Goal: Task Accomplishment & Management: Manage account settings

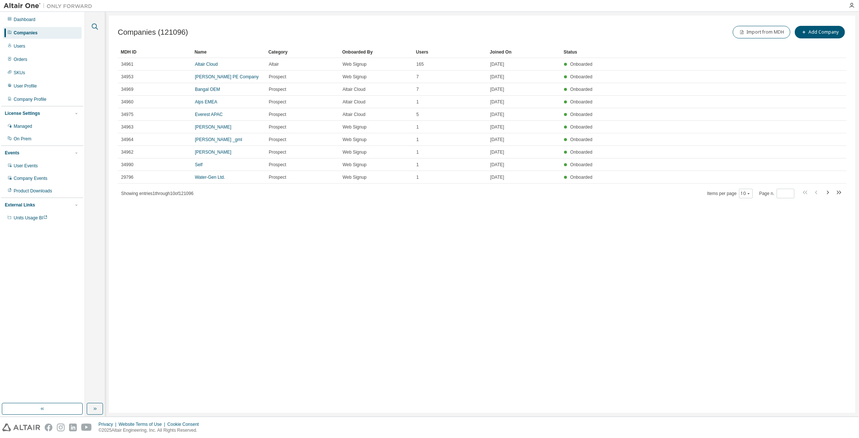
click at [99, 25] on icon "button" at bounding box center [94, 26] width 9 height 9
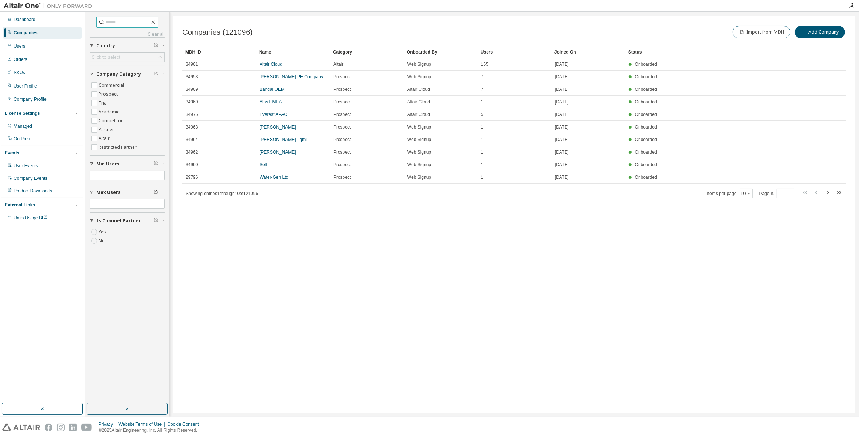
click at [119, 21] on input "text" at bounding box center [128, 21] width 44 height 7
paste input "**********"
type input "**********"
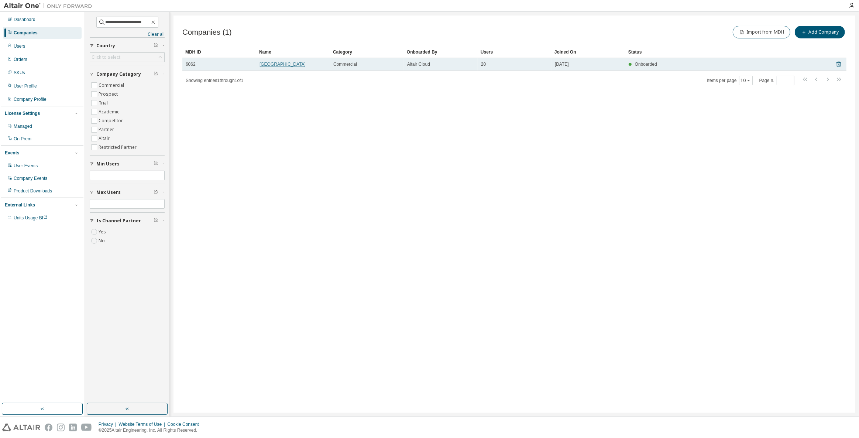
click at [264, 63] on link "Jeonbuk National University" at bounding box center [282, 64] width 46 height 5
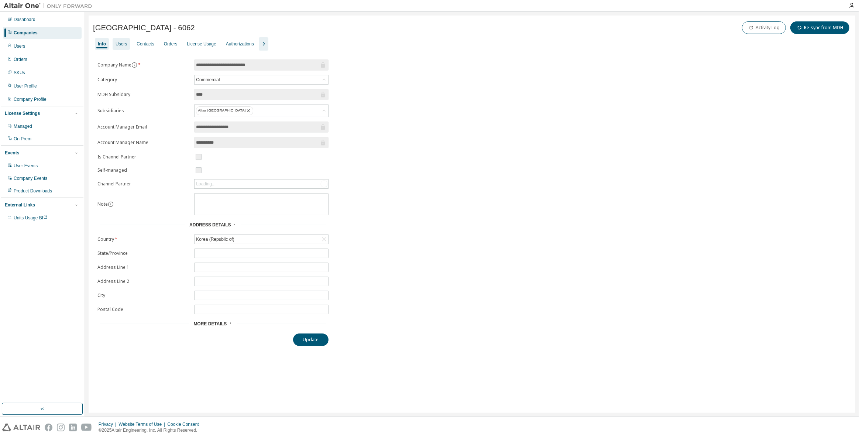
click at [116, 46] on div "Users" at bounding box center [120, 44] width 11 height 6
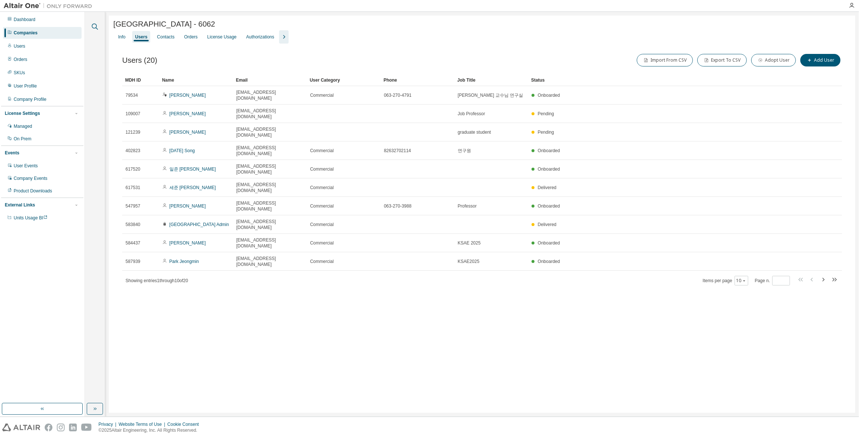
click at [96, 26] on icon "button" at bounding box center [94, 26] width 9 height 9
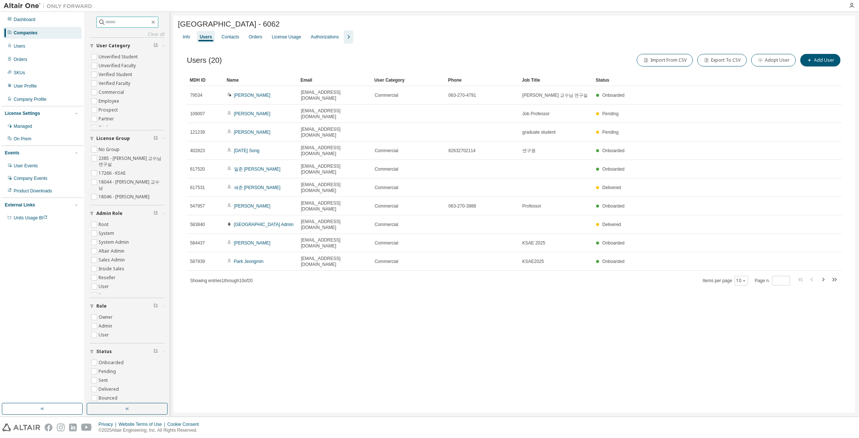
click at [106, 21] on input "text" at bounding box center [128, 21] width 44 height 7
paste input "**********"
type input "**********"
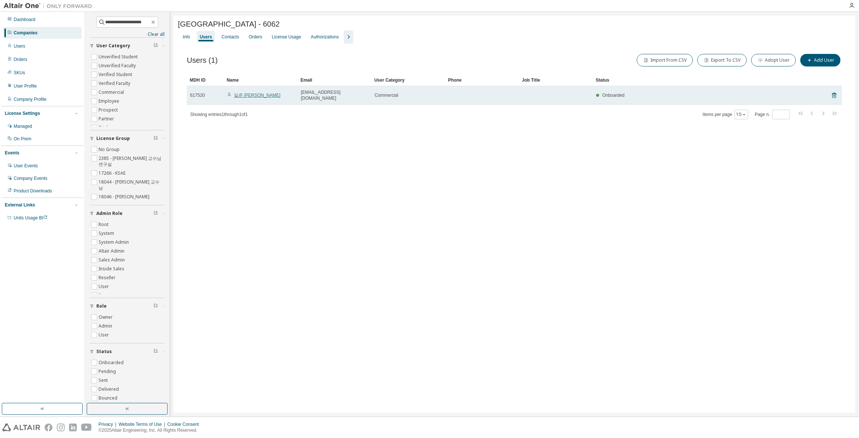
click at [244, 93] on link "일준 황" at bounding box center [257, 95] width 46 height 5
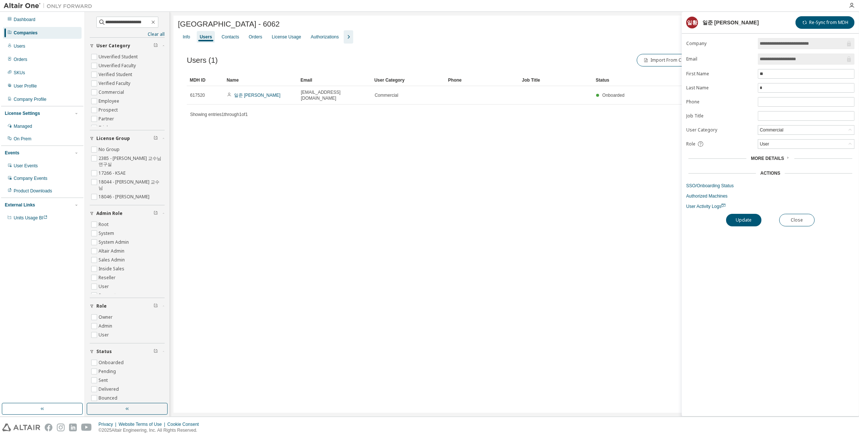
click at [705, 187] on form "**********" at bounding box center [770, 123] width 168 height 171
click at [707, 184] on link "SSO/Onboarding Status" at bounding box center [770, 186] width 168 height 6
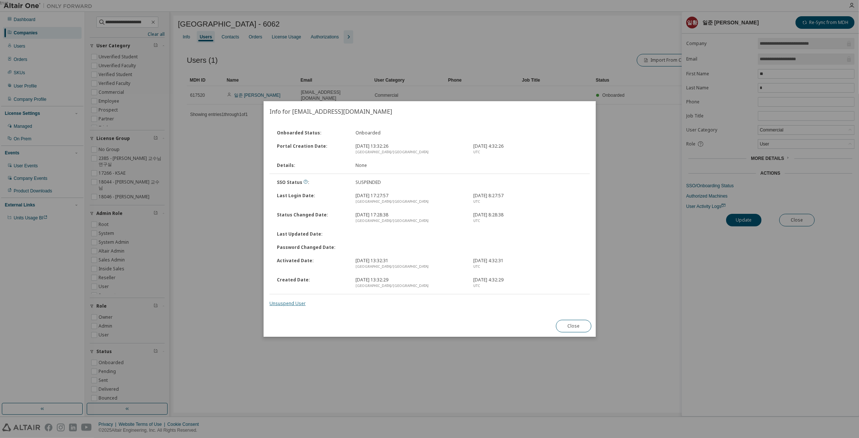
click at [292, 303] on link "Unsuspend User" at bounding box center [287, 303] width 36 height 6
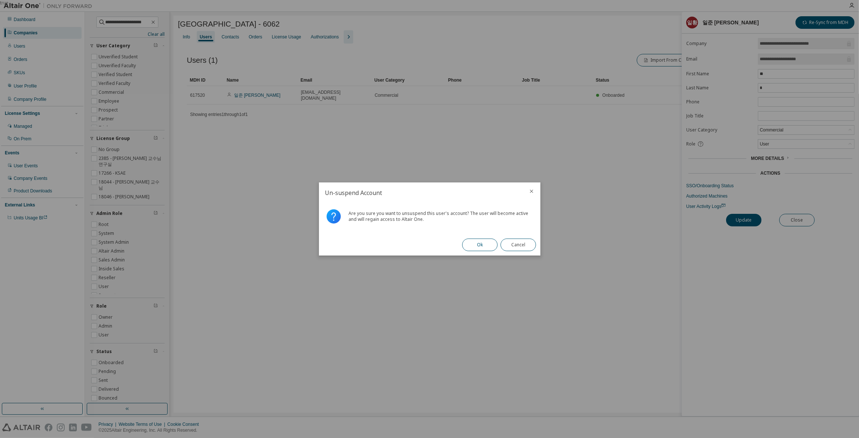
click at [490, 245] on button "Ok" at bounding box center [479, 244] width 35 height 13
click at [511, 245] on button "Close" at bounding box center [517, 244] width 35 height 13
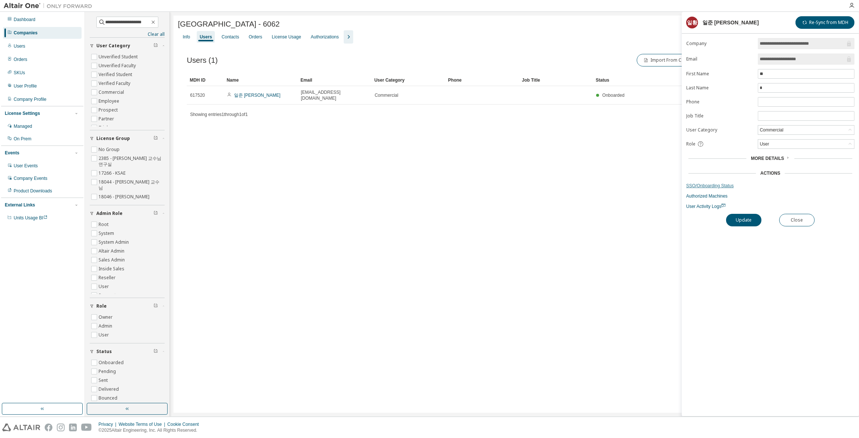
click at [702, 183] on link "SSO/Onboarding Status" at bounding box center [770, 186] width 168 height 6
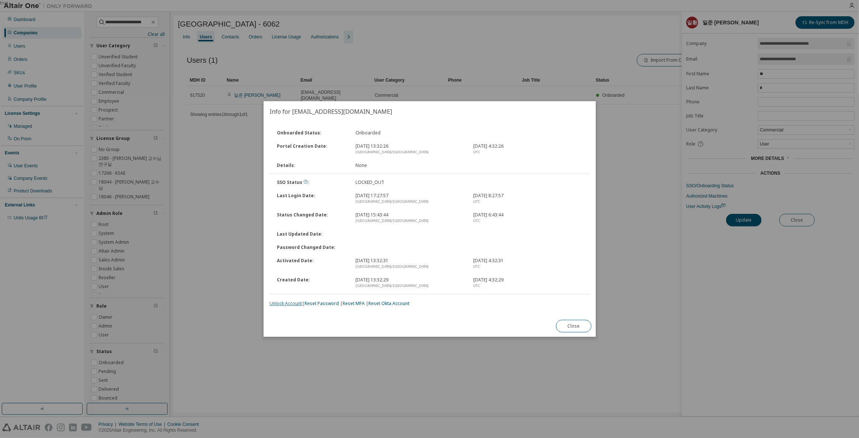
click at [297, 304] on link "Unlock Account" at bounding box center [285, 303] width 32 height 6
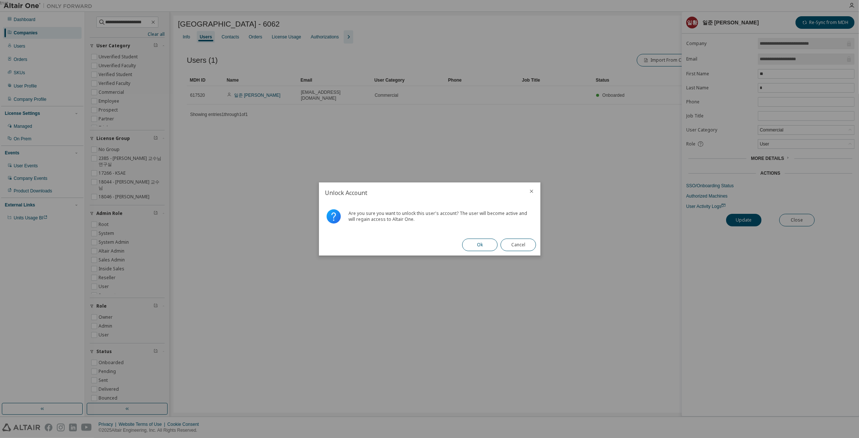
click at [474, 243] on button "Ok" at bounding box center [479, 244] width 35 height 13
click at [504, 245] on button "Close" at bounding box center [517, 244] width 35 height 13
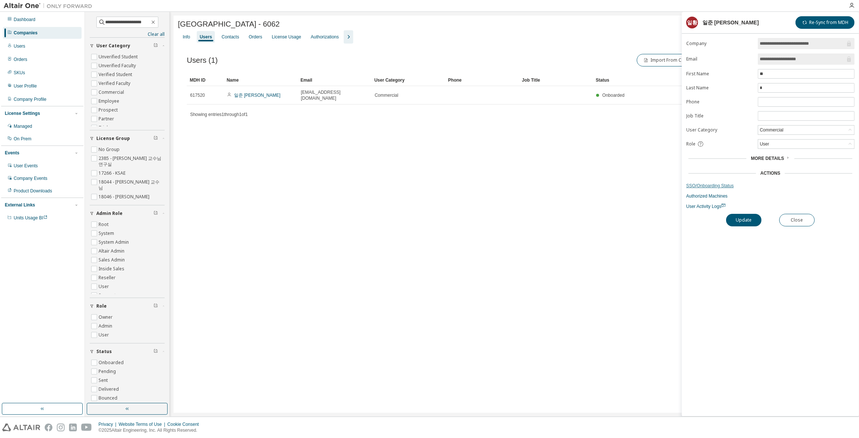
click at [722, 183] on link "SSO/Onboarding Status" at bounding box center [770, 186] width 168 height 6
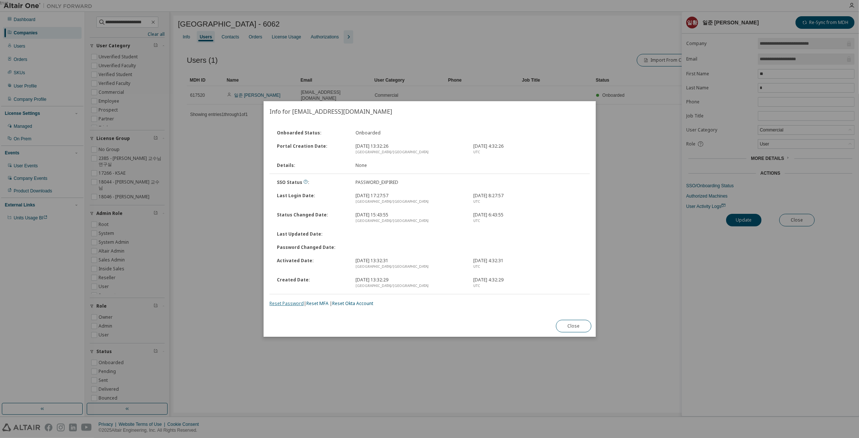
click at [297, 304] on link "Reset Password" at bounding box center [286, 303] width 34 height 6
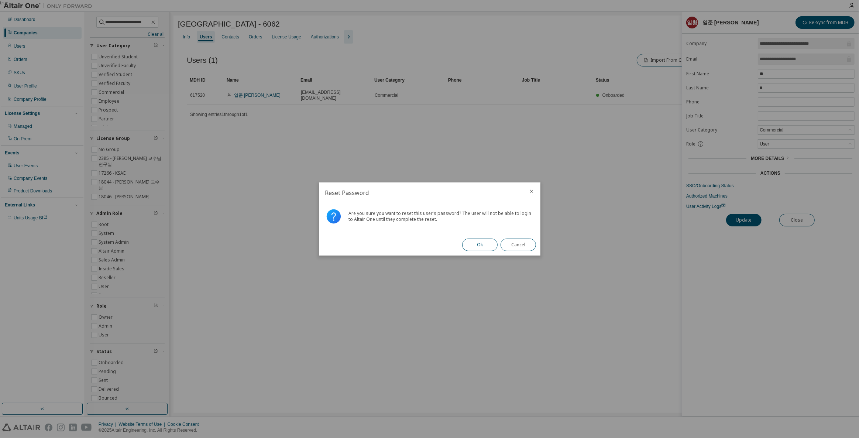
click at [475, 248] on button "Ok" at bounding box center [479, 244] width 35 height 13
click at [525, 238] on button "Close" at bounding box center [517, 244] width 35 height 13
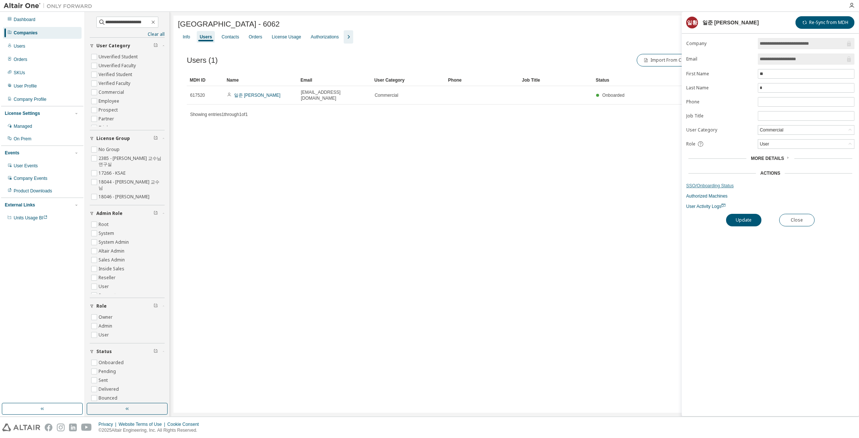
click at [709, 183] on link "SSO/Onboarding Status" at bounding box center [770, 186] width 168 height 6
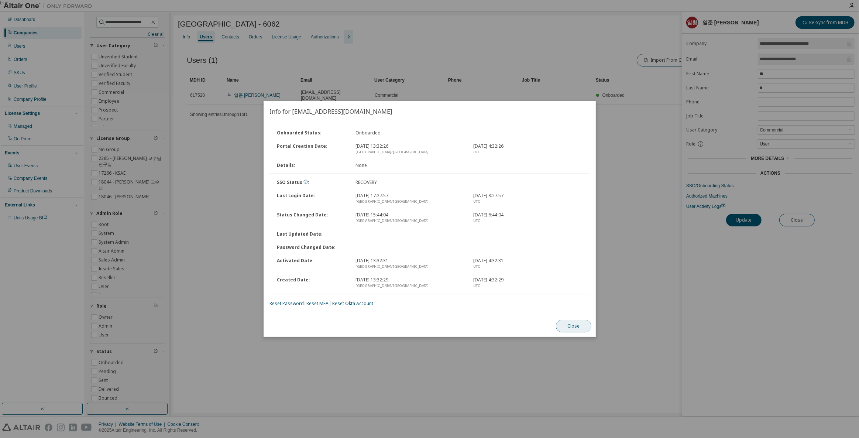
click at [576, 329] on button "Close" at bounding box center [573, 326] width 35 height 13
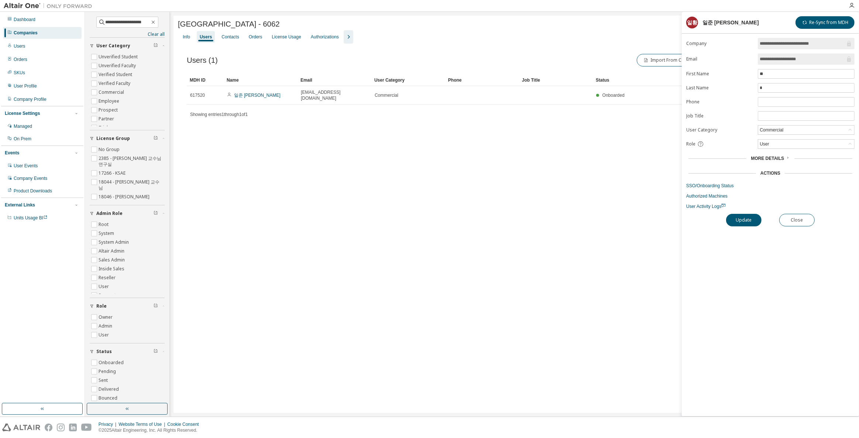
click at [280, 414] on div "**********" at bounding box center [472, 214] width 774 height 404
click at [46, 35] on div "Companies" at bounding box center [42, 33] width 79 height 12
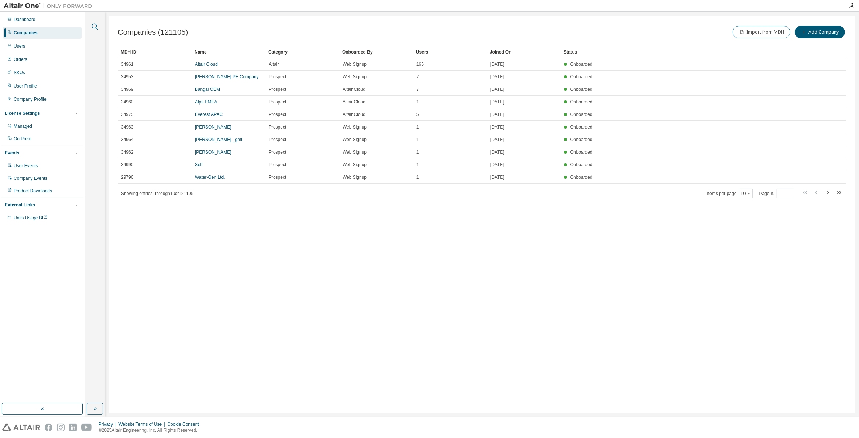
click at [92, 25] on icon "button" at bounding box center [95, 27] width 6 height 6
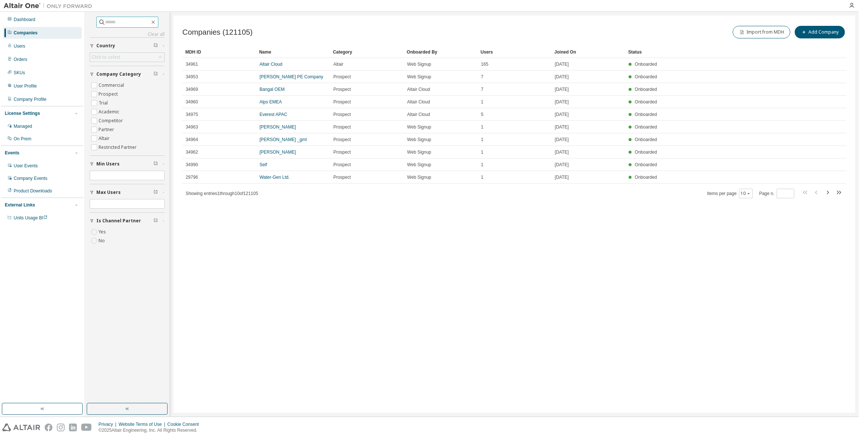
click at [107, 25] on input "text" at bounding box center [128, 21] width 44 height 7
type input "****"
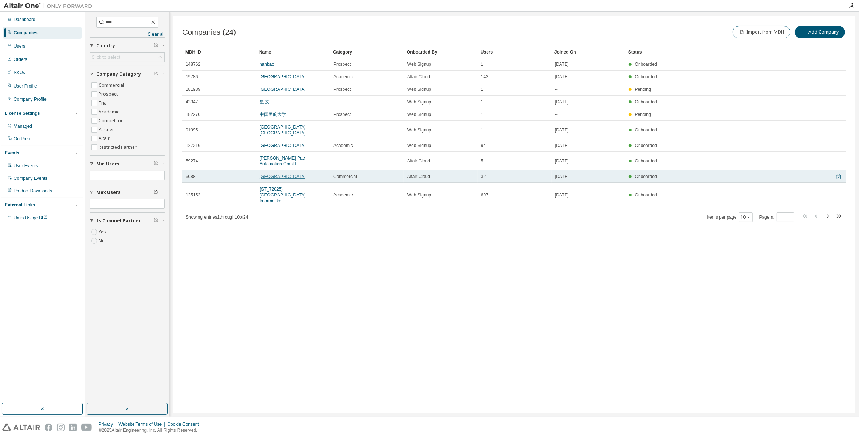
click at [268, 177] on link "Gyeongsang National University" at bounding box center [282, 176] width 46 height 5
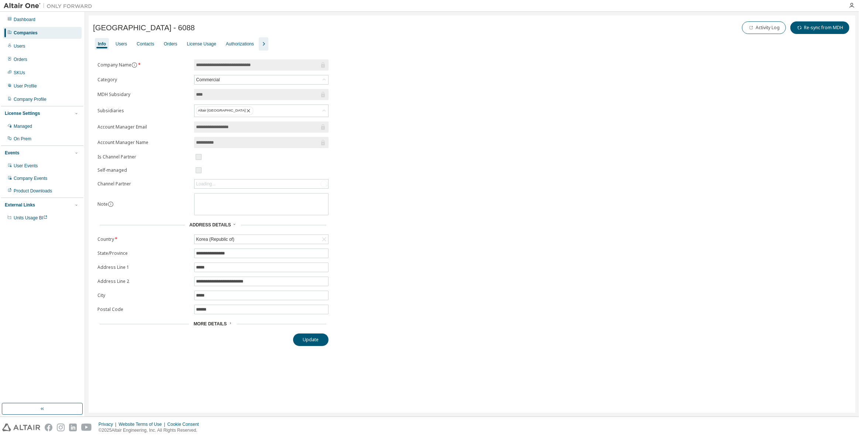
click at [263, 43] on icon "button" at bounding box center [263, 43] width 9 height 9
click at [127, 45] on div "Users" at bounding box center [121, 44] width 17 height 12
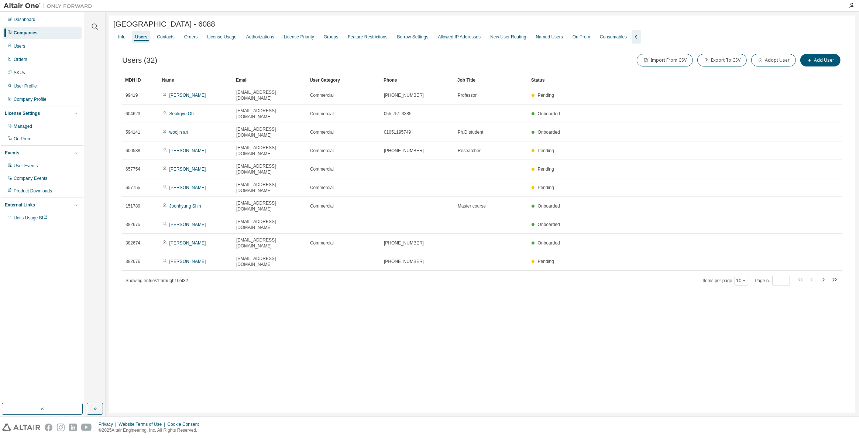
click at [99, 22] on div at bounding box center [95, 22] width 18 height 18
click at [94, 28] on icon "button" at bounding box center [94, 26] width 9 height 9
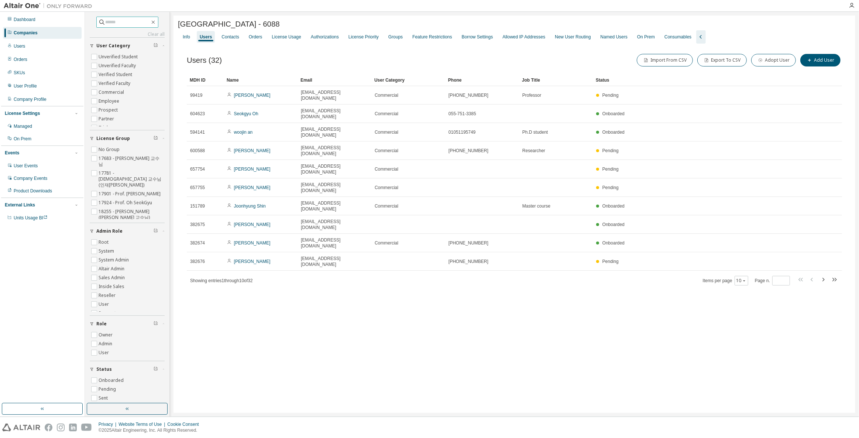
click at [121, 23] on input "text" at bounding box center [128, 21] width 44 height 7
paste input "**********"
type input "**********"
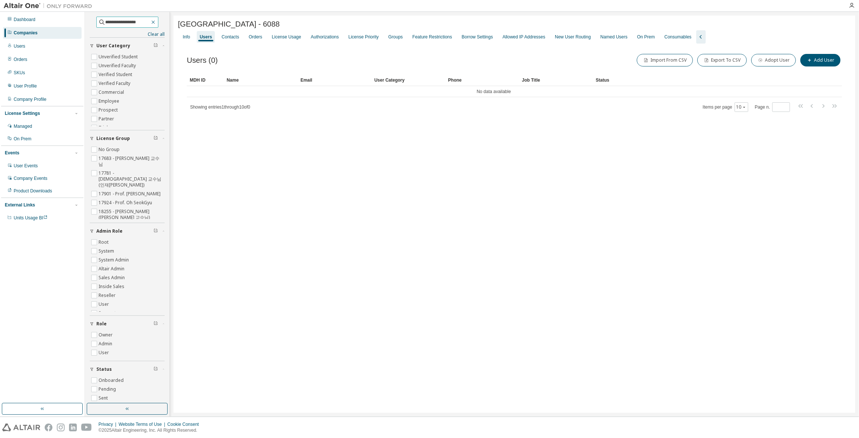
click at [156, 21] on icon "button" at bounding box center [153, 22] width 6 height 6
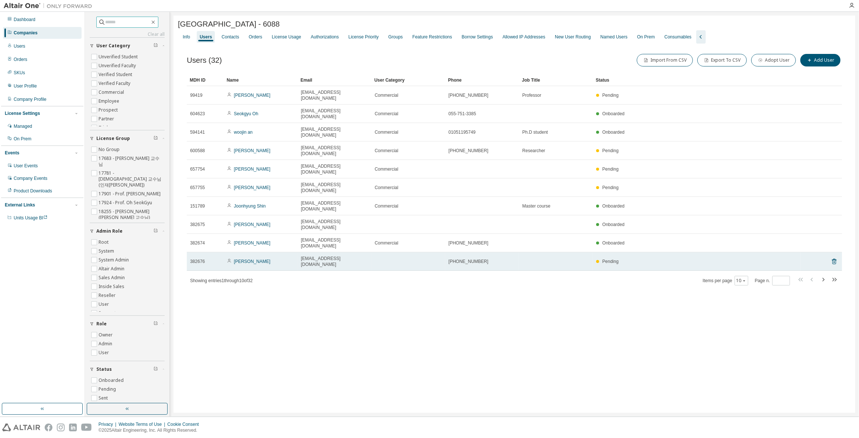
click at [268, 252] on td "Beomju Kang" at bounding box center [261, 261] width 74 height 18
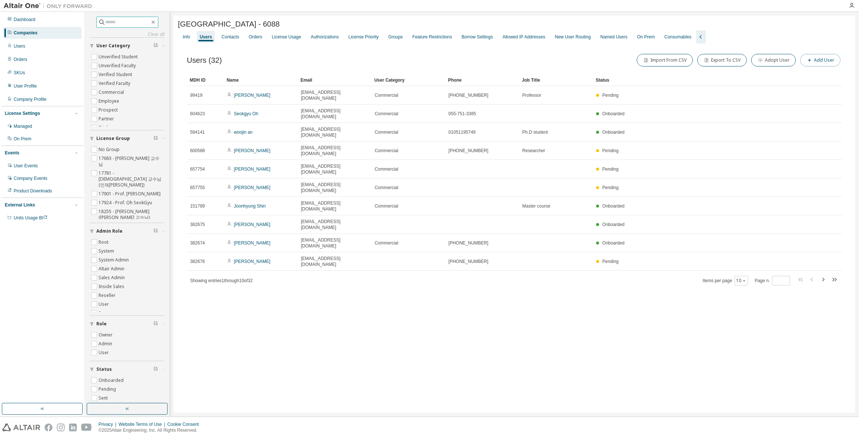
click at [825, 63] on button "Add User" at bounding box center [820, 60] width 40 height 13
click at [781, 42] on div "New User E-mail * First Name * Last Name * Job Title Phone Number Add to group …" at bounding box center [769, 214] width 177 height 404
click at [780, 46] on input "text" at bounding box center [805, 48] width 93 height 6
paste input "**********"
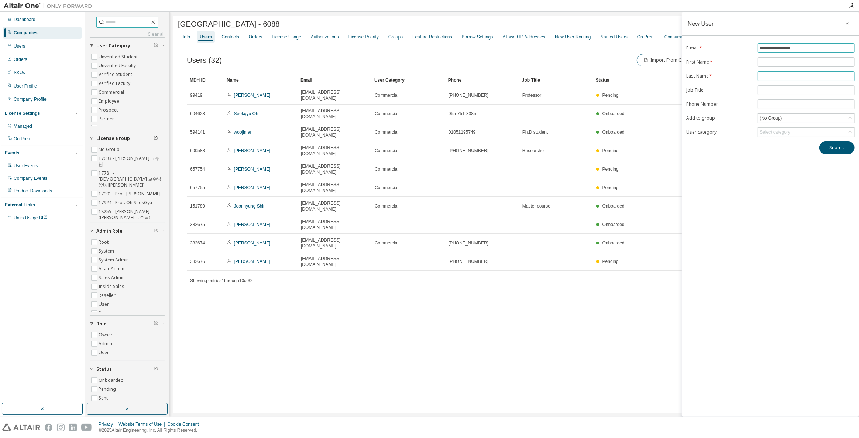
type input "**********"
click at [786, 71] on span at bounding box center [805, 76] width 97 height 10
click at [786, 75] on input "text" at bounding box center [805, 76] width 93 height 6
type input "*"
type input "****"
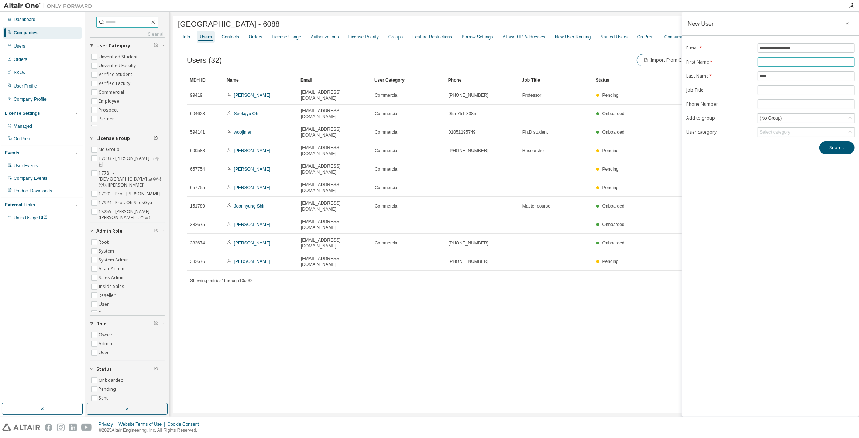
click at [762, 58] on span at bounding box center [805, 62] width 97 height 10
click at [780, 61] on input "text" at bounding box center [805, 62] width 93 height 6
type input "*******"
click at [782, 115] on div "(No Group)" at bounding box center [770, 118] width 24 height 8
click at [781, 134] on li "(No Group)" at bounding box center [805, 137] width 94 height 10
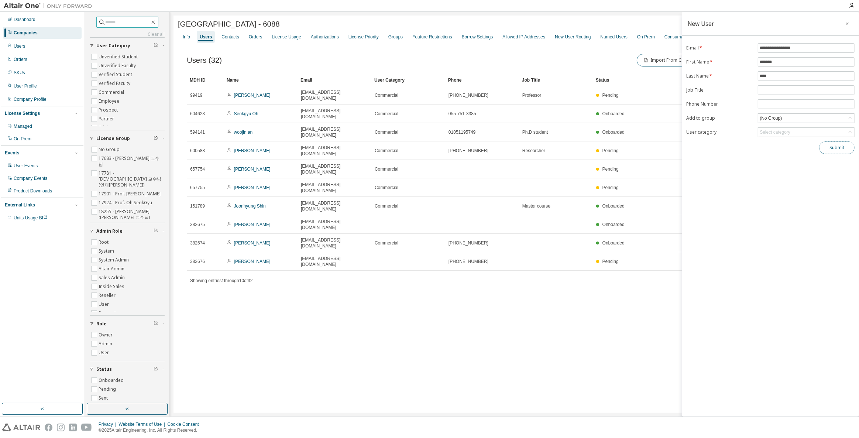
click at [833, 145] on button "Submit" at bounding box center [836, 147] width 35 height 13
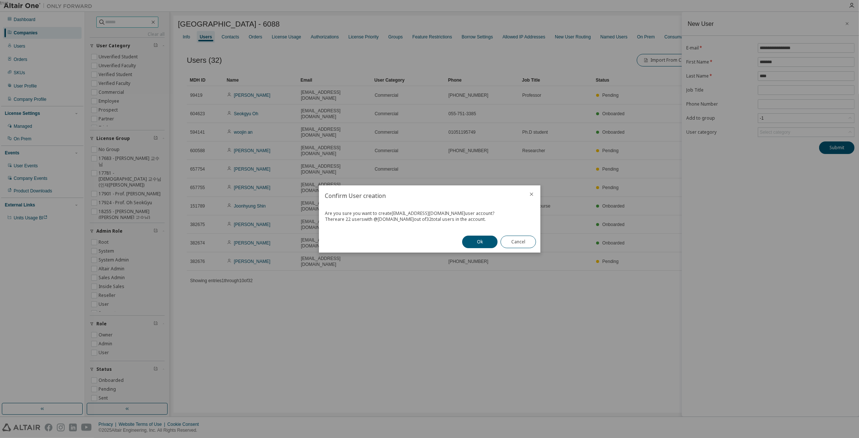
click at [789, 115] on div "true" at bounding box center [429, 219] width 859 height 438
click at [535, 190] on div at bounding box center [531, 194] width 18 height 19
click at [534, 194] on div at bounding box center [531, 194] width 18 height 19
click at [532, 194] on icon "close" at bounding box center [531, 194] width 6 height 6
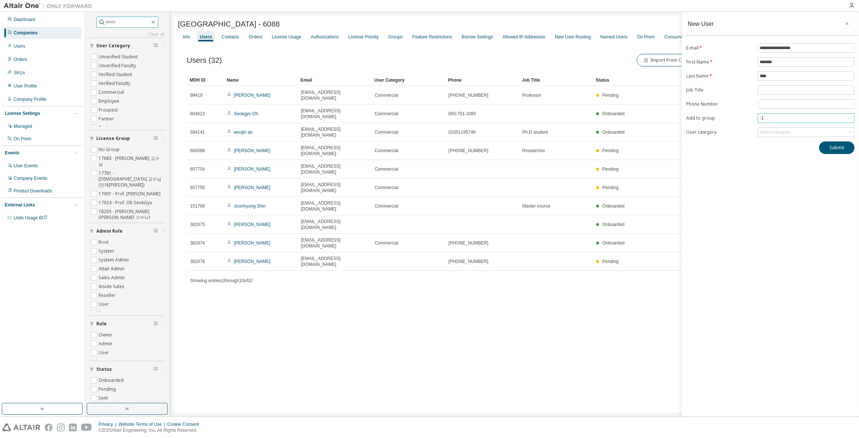
click at [819, 113] on div "-1" at bounding box center [805, 118] width 97 height 10
click at [821, 115] on div "-1" at bounding box center [806, 118] width 96 height 9
click at [823, 167] on li "17901 - Prof. Rho Shin Myong" at bounding box center [805, 172] width 94 height 10
click at [833, 146] on button "Submit" at bounding box center [836, 147] width 35 height 13
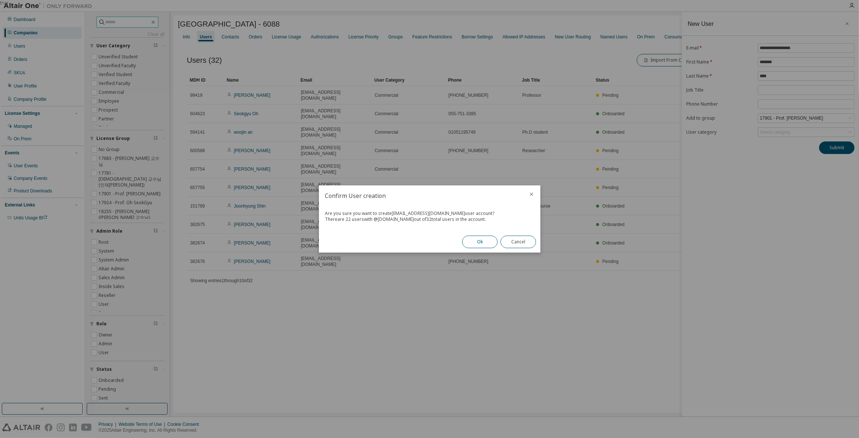
click at [495, 242] on button "Ok" at bounding box center [479, 241] width 35 height 13
click at [514, 246] on button "Close" at bounding box center [517, 241] width 35 height 13
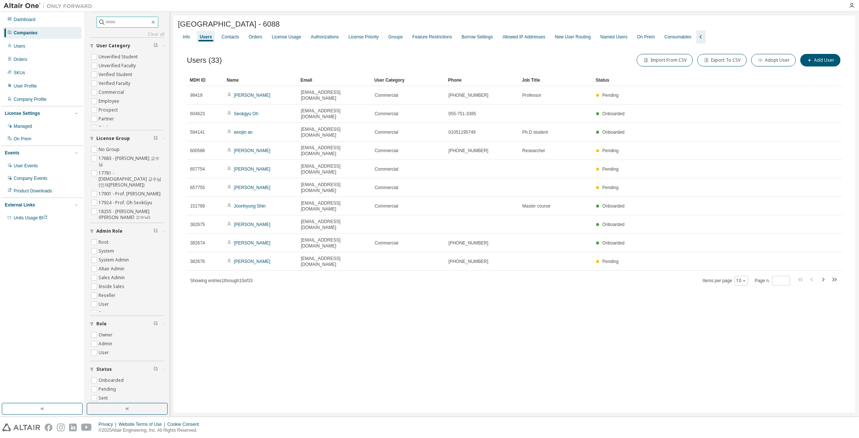
click at [828, 275] on span at bounding box center [817, 280] width 42 height 11
click at [831, 275] on icon "button" at bounding box center [833, 279] width 9 height 9
type input "*"
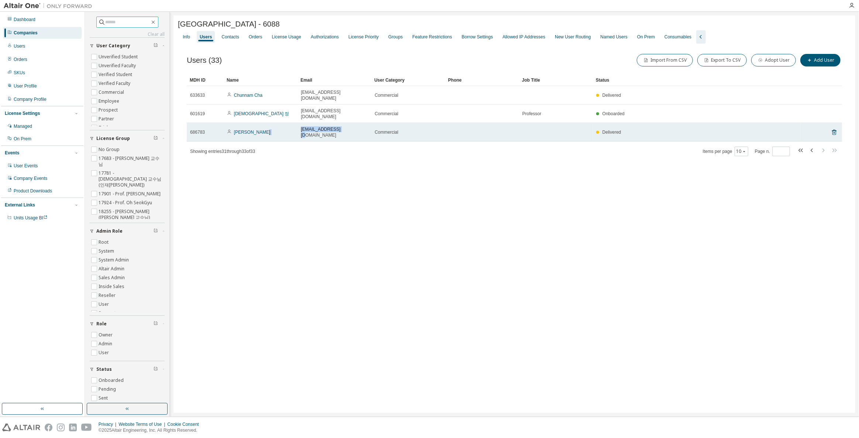
drag, startPoint x: 348, startPoint y: 120, endPoint x: 293, endPoint y: 120, distance: 54.2
click at [293, 123] on tr "686783 Yongjin Jeon jyj4393@gnu.ac.kr Commercial Delivered" at bounding box center [514, 132] width 655 height 18
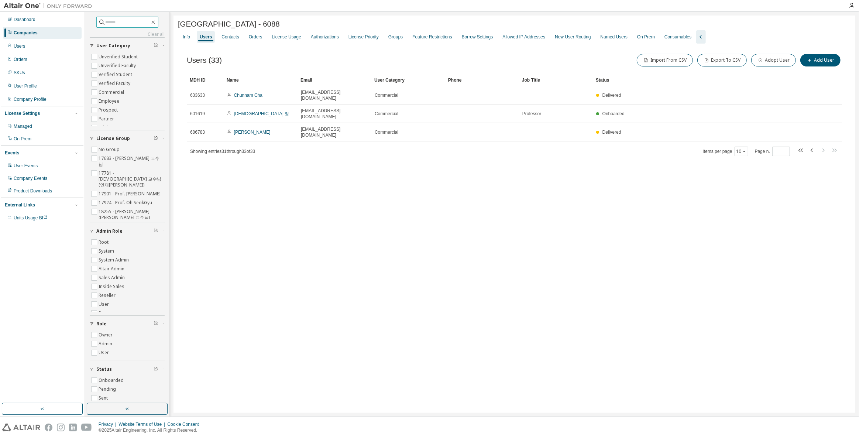
click at [320, 161] on div "Gyeongsang National University - 6088 Clear Load Save Save As Field Operator Va…" at bounding box center [513, 213] width 681 height 397
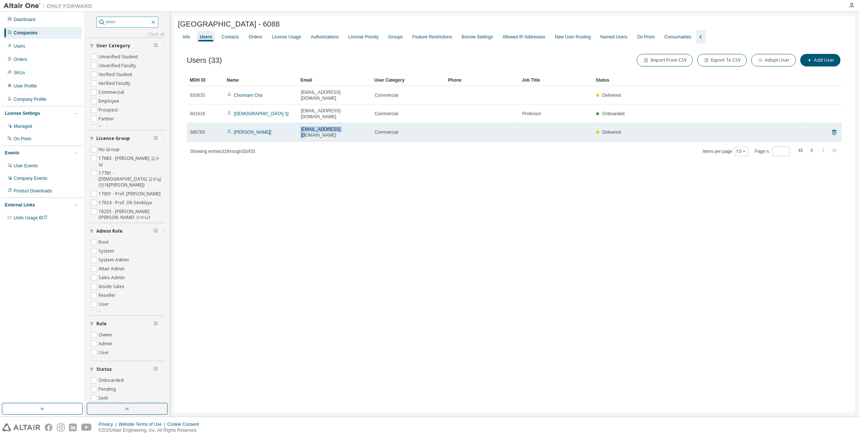
drag, startPoint x: 328, startPoint y: 119, endPoint x: 350, endPoint y: 119, distance: 21.8
click at [350, 123] on tr "686783 Yongjin Jeon jyj4393@gnu.ac.kr Commercial Delivered" at bounding box center [514, 132] width 655 height 18
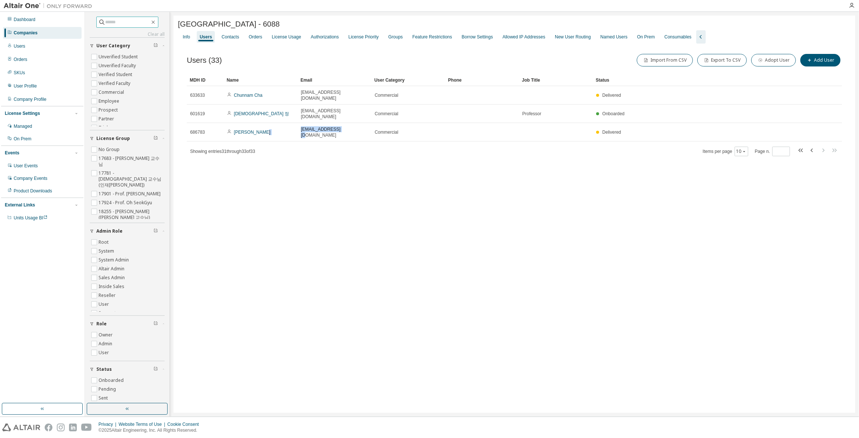
copy tr "jyj4393@gnu.ac.kr"
click at [393, 42] on div "Groups" at bounding box center [395, 37] width 20 height 12
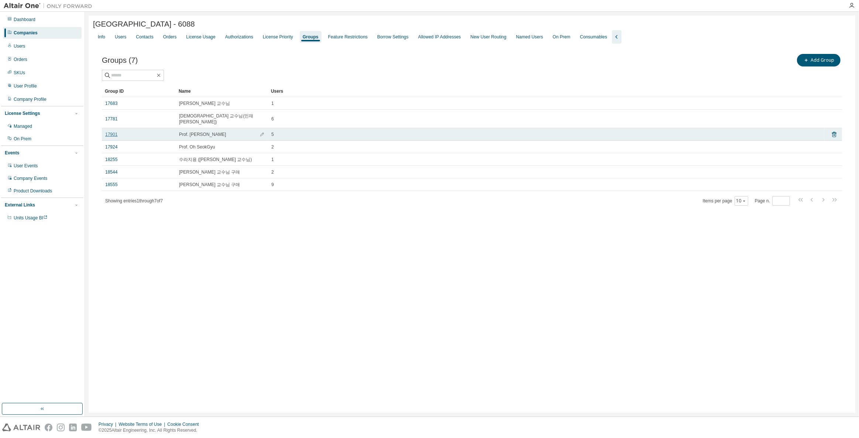
click at [114, 131] on link "17901" at bounding box center [111, 134] width 12 height 6
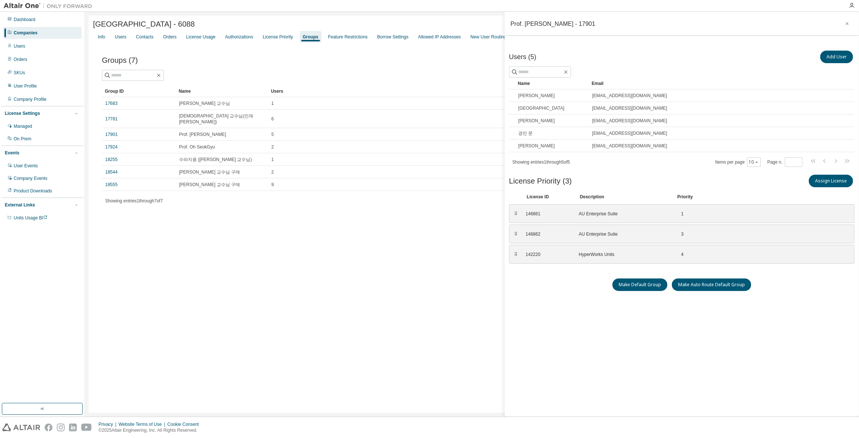
click at [53, 28] on div "Companies" at bounding box center [42, 33] width 79 height 12
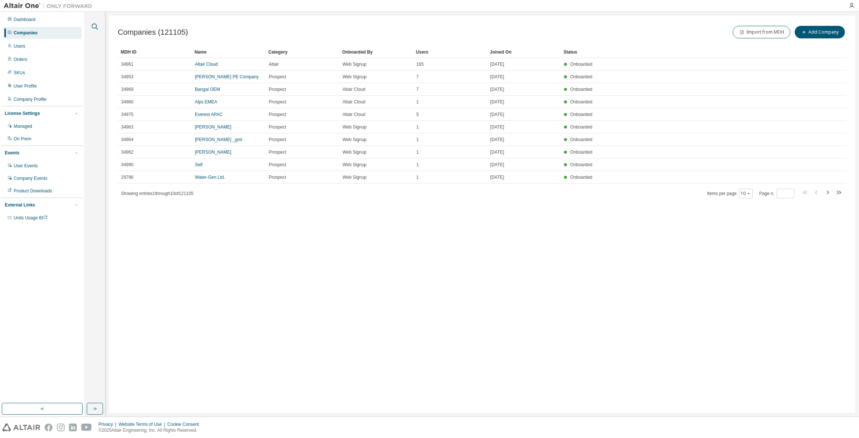
click at [94, 22] on button "button" at bounding box center [95, 27] width 10 height 10
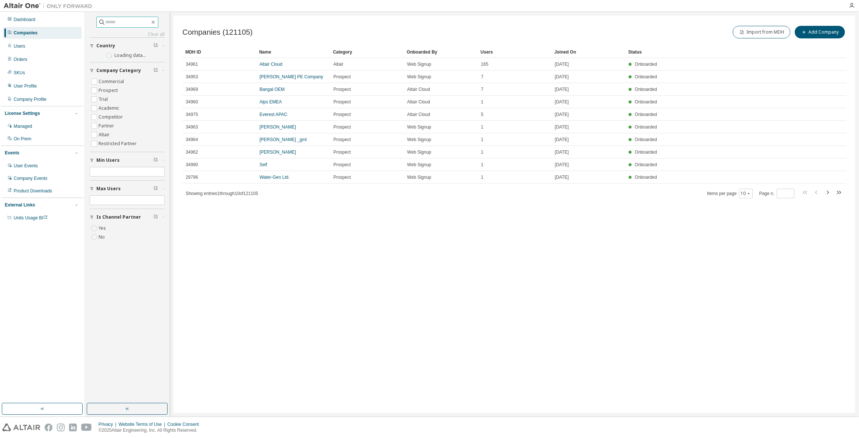
click at [116, 24] on input "text" at bounding box center [128, 21] width 44 height 7
type input "****"
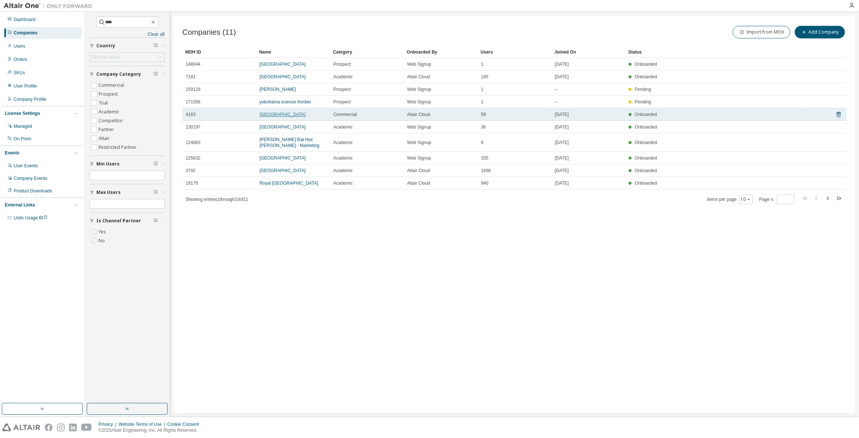
click at [289, 115] on link "Kyunghee University" at bounding box center [282, 114] width 46 height 5
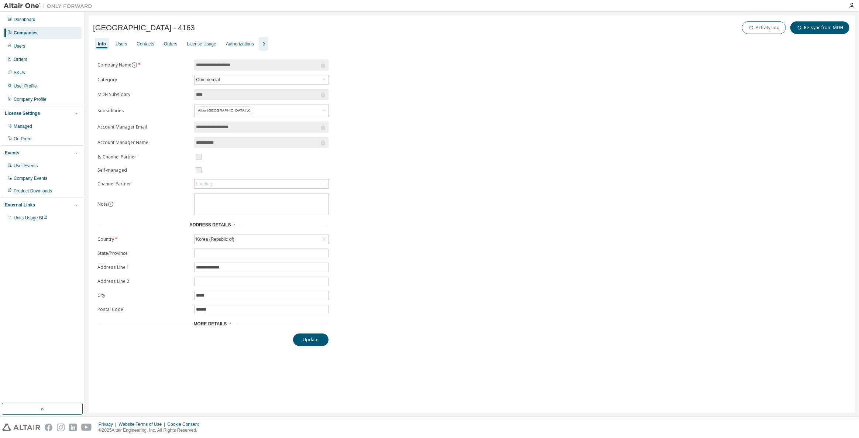
click at [262, 46] on icon "button" at bounding box center [263, 43] width 9 height 9
click at [122, 46] on div "Users" at bounding box center [120, 44] width 11 height 6
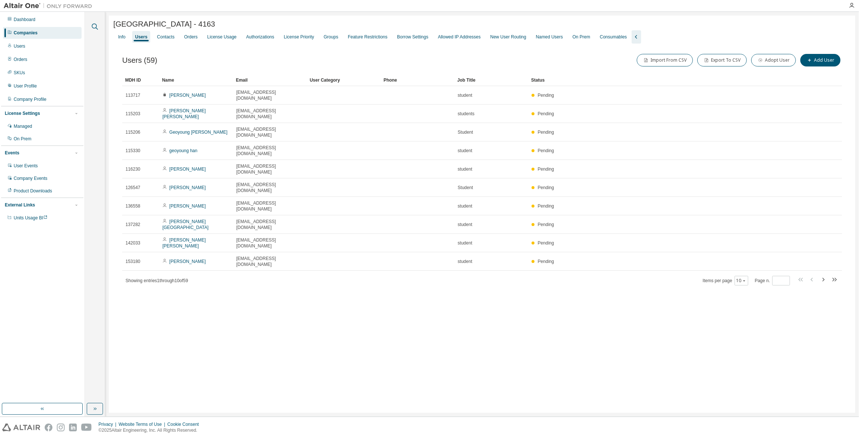
click at [93, 22] on icon "button" at bounding box center [94, 26] width 9 height 9
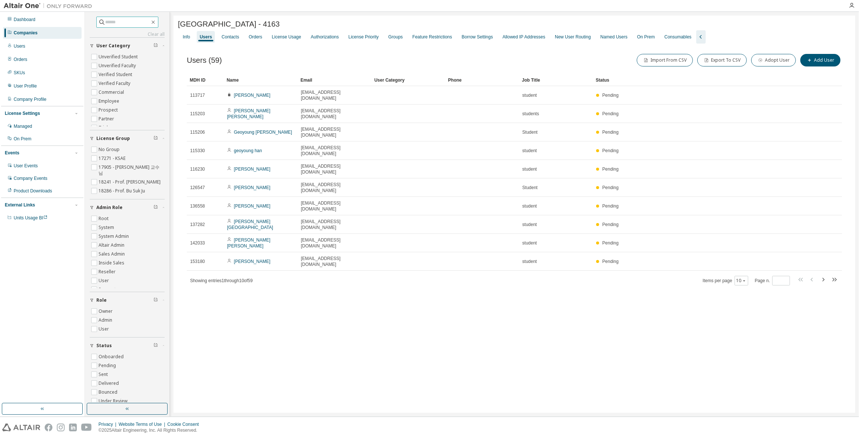
click at [133, 25] on input "text" at bounding box center [128, 21] width 44 height 7
paste input "**********"
type input "**********"
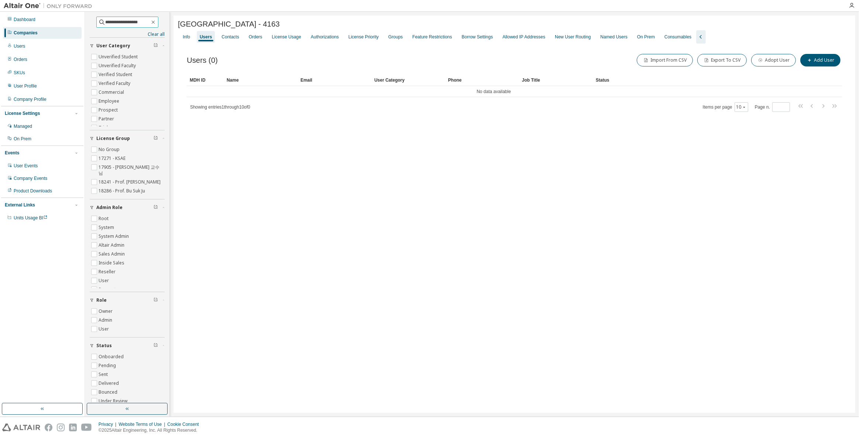
click at [114, 22] on input "**********" at bounding box center [128, 21] width 44 height 7
click at [155, 21] on icon "button" at bounding box center [152, 22] width 3 height 3
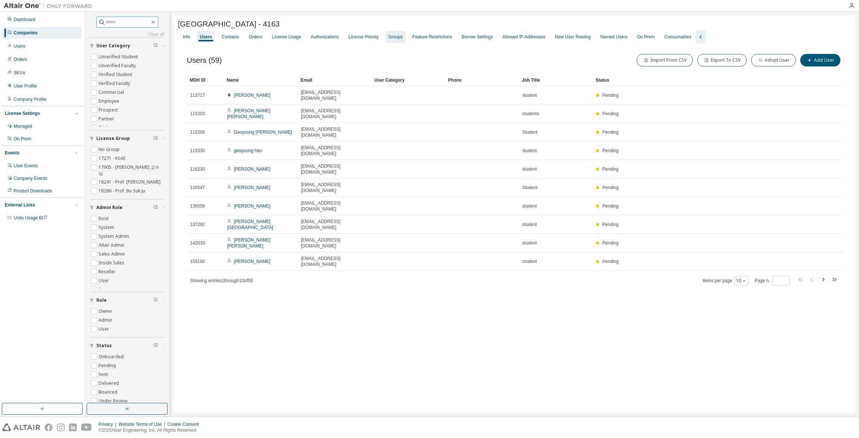
click at [391, 39] on div "Groups" at bounding box center [395, 37] width 14 height 6
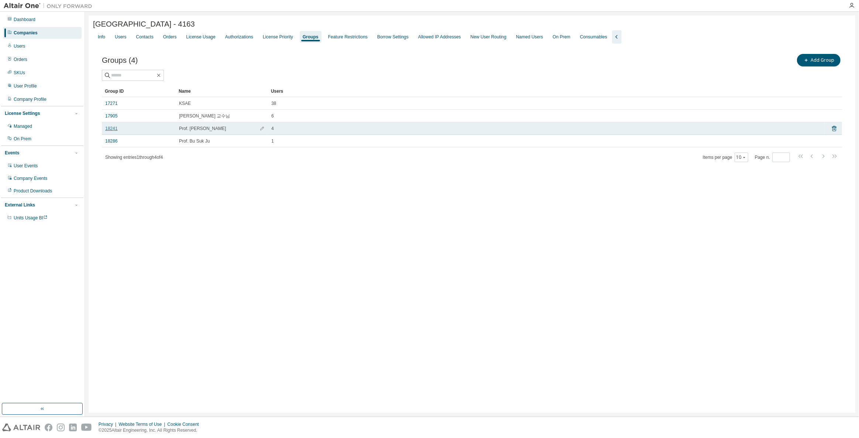
click at [114, 129] on link "18241" at bounding box center [111, 128] width 12 height 6
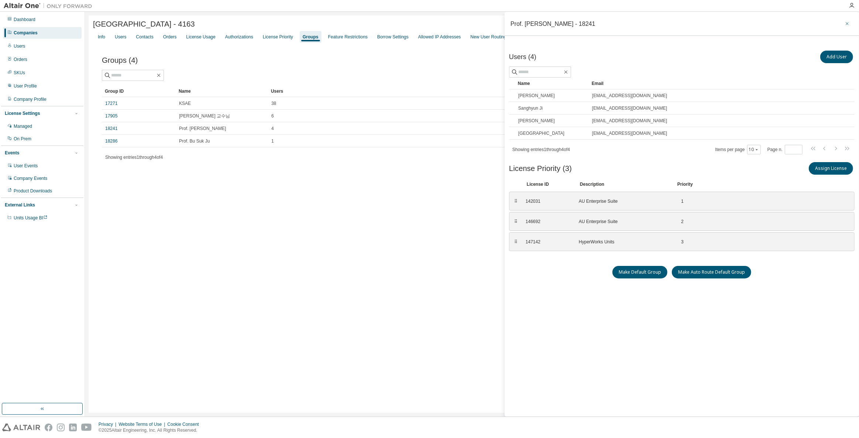
click at [846, 23] on icon "button" at bounding box center [846, 23] width 3 height 3
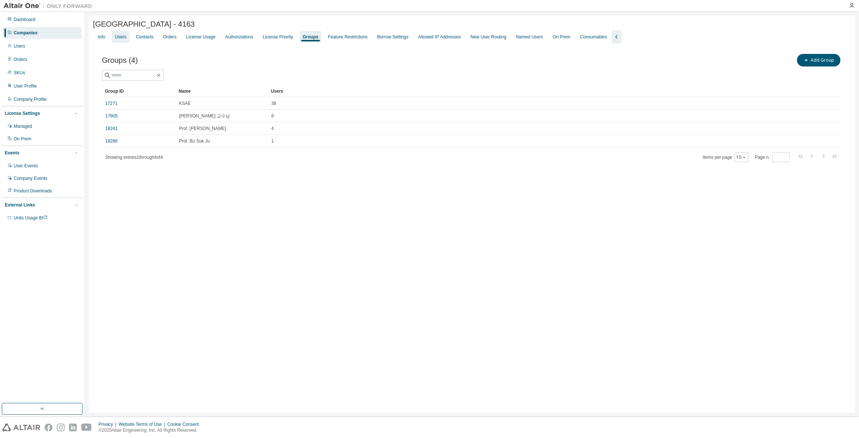
click at [121, 39] on div "Users" at bounding box center [120, 37] width 11 height 6
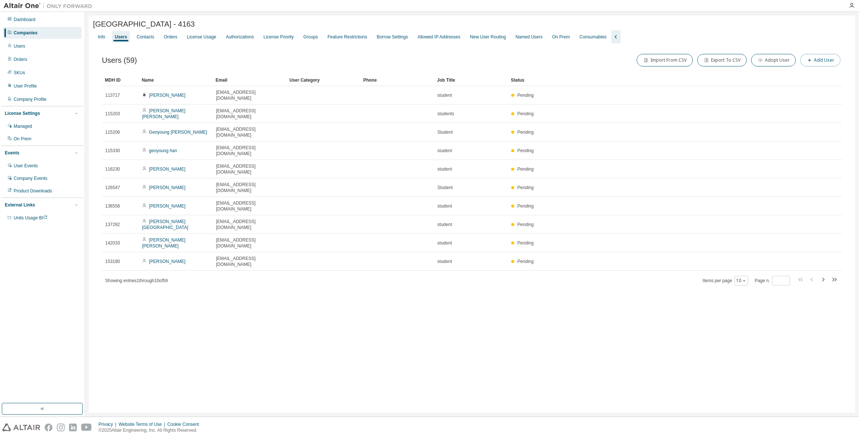
click at [815, 61] on button "Add User" at bounding box center [820, 60] width 40 height 13
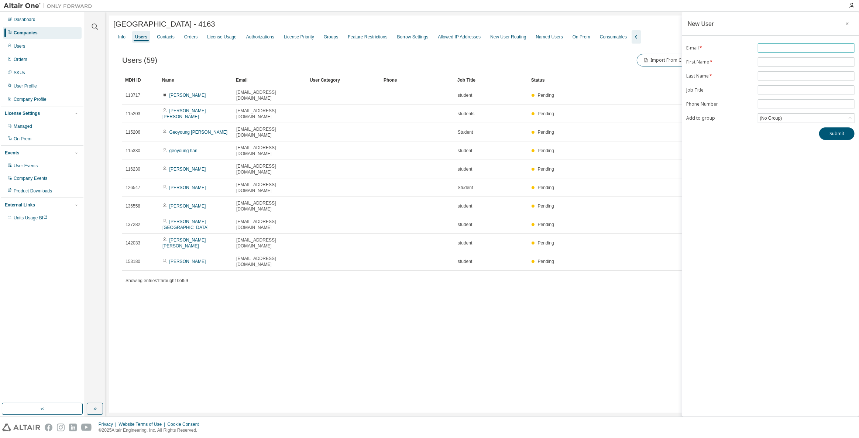
click at [779, 48] on input "text" at bounding box center [805, 48] width 93 height 6
click at [786, 46] on input "text" at bounding box center [805, 48] width 93 height 6
paste input "**********"
type input "**********"
click at [770, 72] on span at bounding box center [805, 76] width 97 height 10
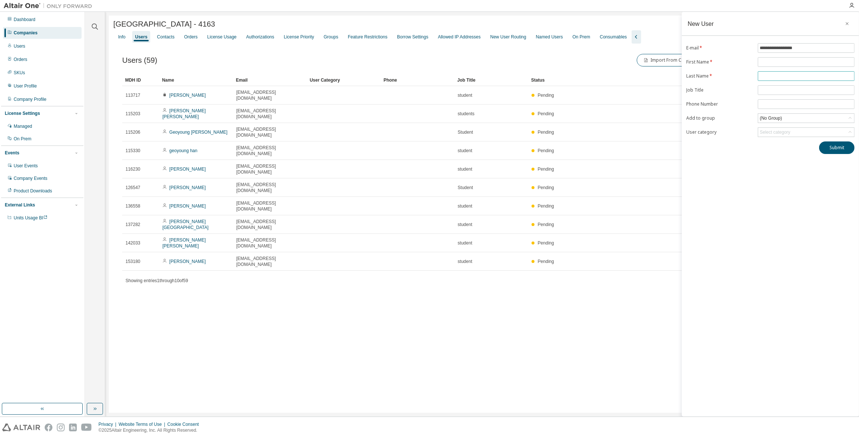
click at [771, 73] on input "text" at bounding box center [805, 76] width 93 height 6
type input "****"
click at [781, 62] on input "text" at bounding box center [805, 62] width 93 height 6
type input "********"
click at [784, 117] on div "(No Group)" at bounding box center [806, 118] width 96 height 9
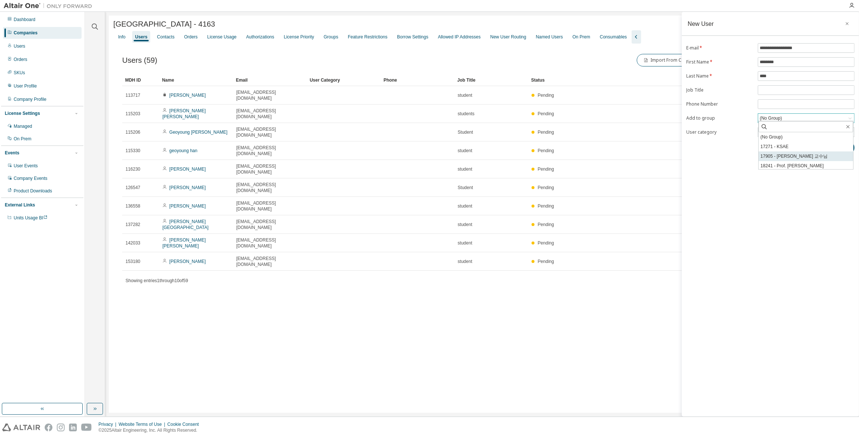
scroll to position [11, 0]
click at [816, 155] on li "18241 - Prof. Dae Jin Kim" at bounding box center [805, 155] width 94 height 10
click at [835, 146] on button "Submit" at bounding box center [836, 147] width 35 height 13
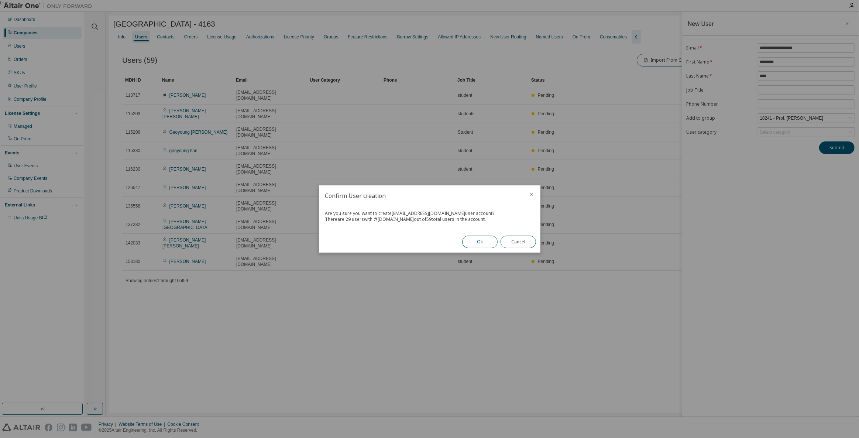
click at [471, 244] on button "Ok" at bounding box center [479, 241] width 35 height 13
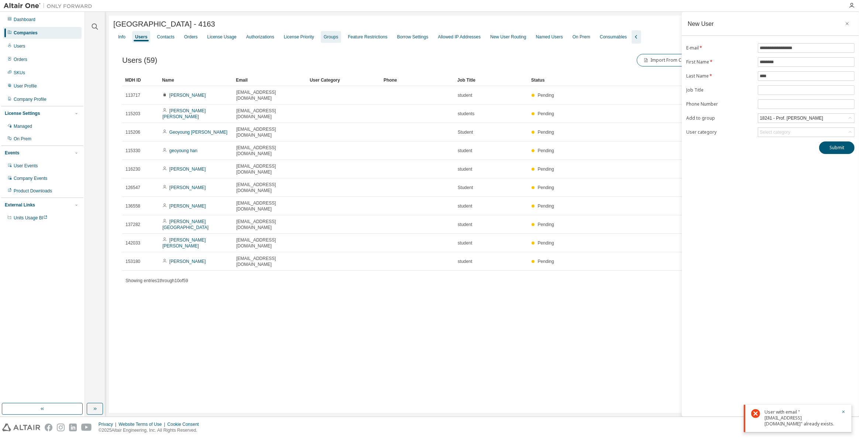
click at [328, 37] on div "Groups" at bounding box center [331, 37] width 14 height 6
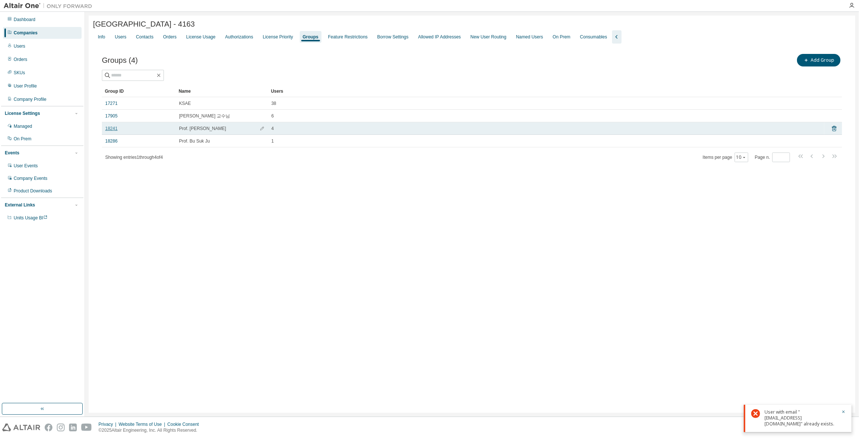
click at [112, 127] on link "18241" at bounding box center [111, 128] width 12 height 6
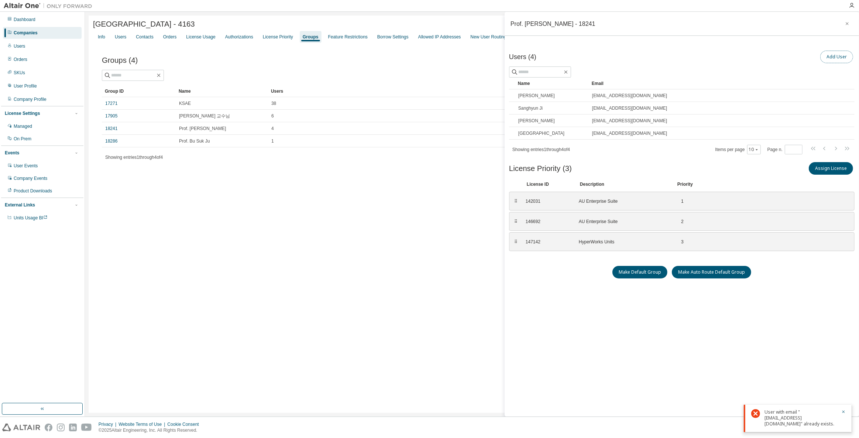
click at [830, 54] on button "Add User" at bounding box center [836, 57] width 33 height 13
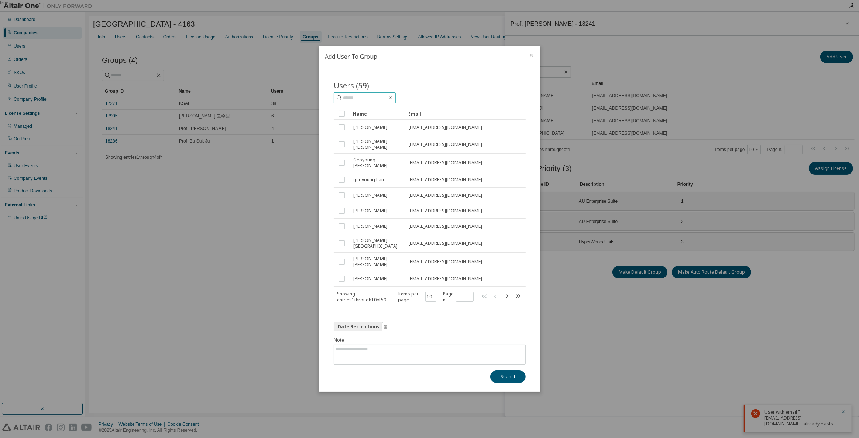
click at [383, 101] on input "text" at bounding box center [365, 97] width 44 height 7
click at [533, 58] on icon "close" at bounding box center [531, 55] width 6 height 6
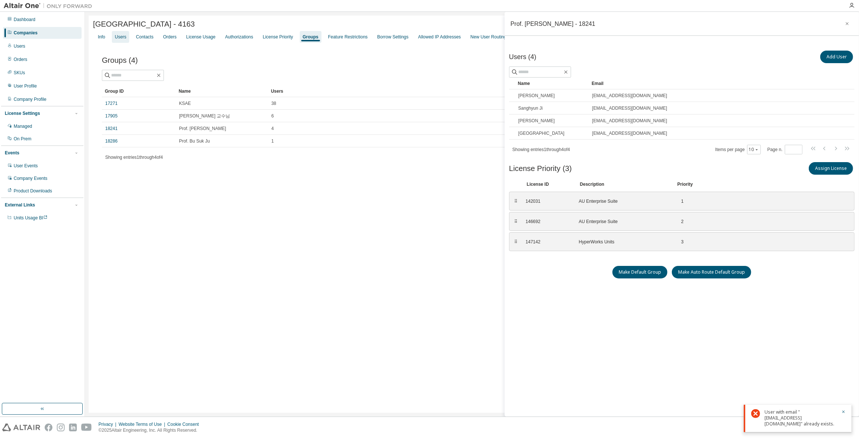
click at [126, 39] on div "Users" at bounding box center [120, 37] width 17 height 12
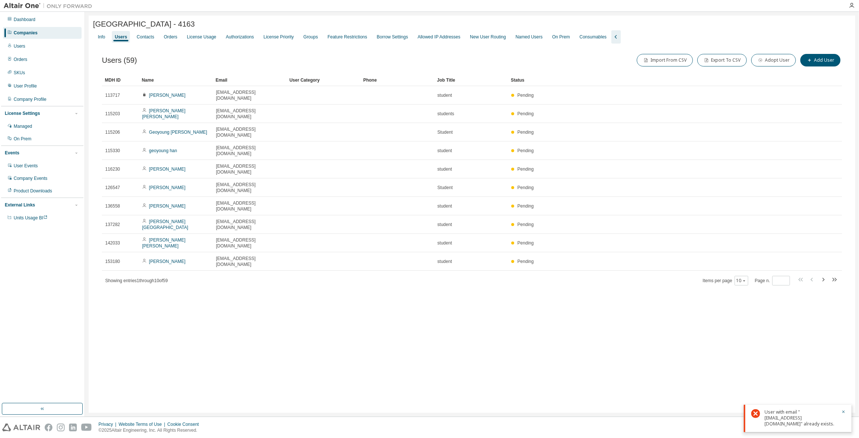
click at [765, 68] on div "Import From CSV Export To CSV Adopt User Add User" at bounding box center [657, 59] width 370 height 15
click at [769, 62] on button "Adopt User" at bounding box center [773, 60] width 45 height 13
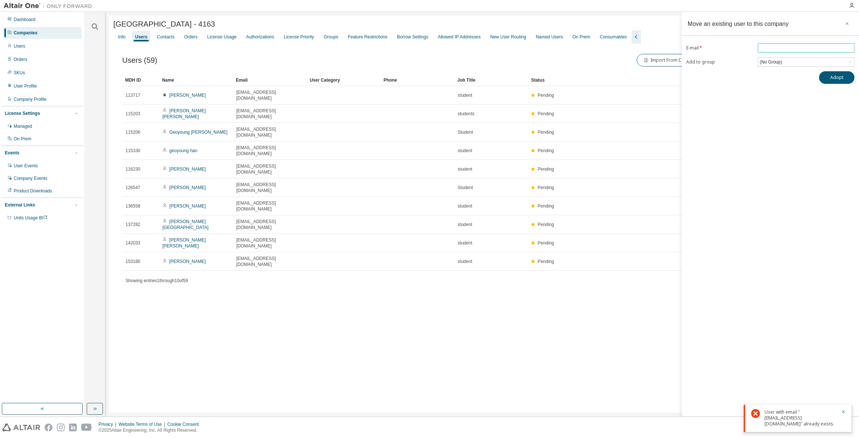
click at [778, 43] on span at bounding box center [805, 48] width 97 height 10
drag, startPoint x: 779, startPoint y: 45, endPoint x: 780, endPoint y: 51, distance: 5.3
click at [779, 45] on input "email" at bounding box center [805, 48] width 93 height 6
paste input "**********"
type input "**********"
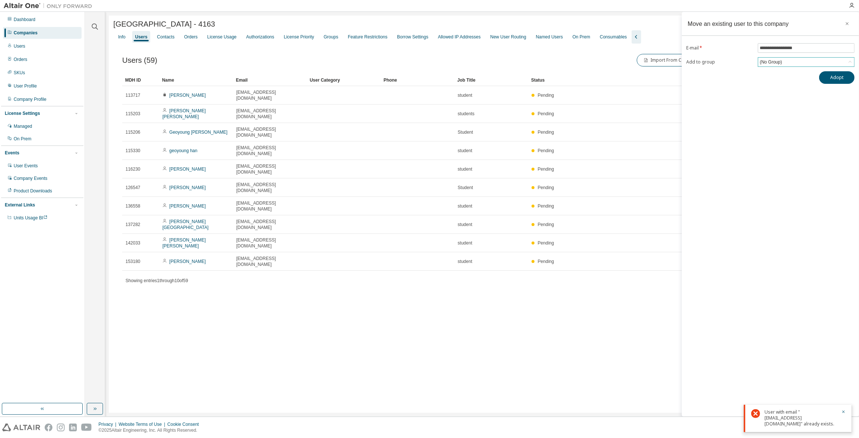
click at [773, 62] on div "(No Group)" at bounding box center [770, 62] width 24 height 8
click at [800, 101] on li "18241 - Prof. Dae Jin Kim" at bounding box center [805, 100] width 94 height 10
click at [826, 85] on div "**********" at bounding box center [769, 214] width 177 height 404
click at [829, 80] on button "Adopt" at bounding box center [836, 77] width 35 height 13
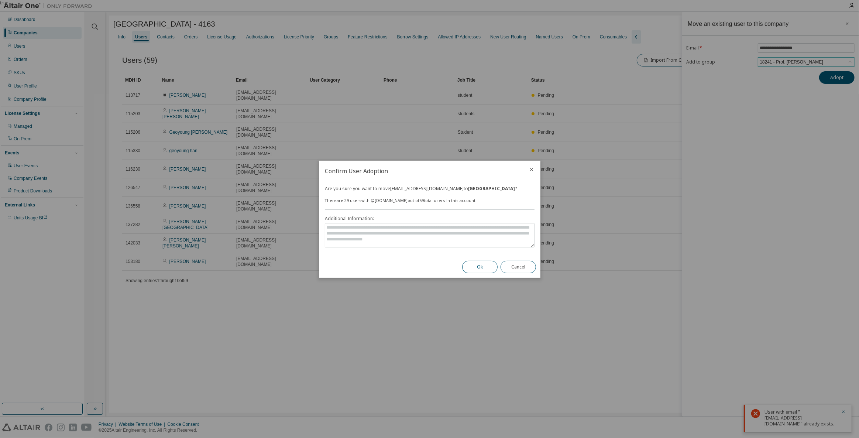
click at [487, 268] on button "Ok" at bounding box center [479, 266] width 35 height 13
click at [529, 170] on icon "close" at bounding box center [531, 169] width 6 height 6
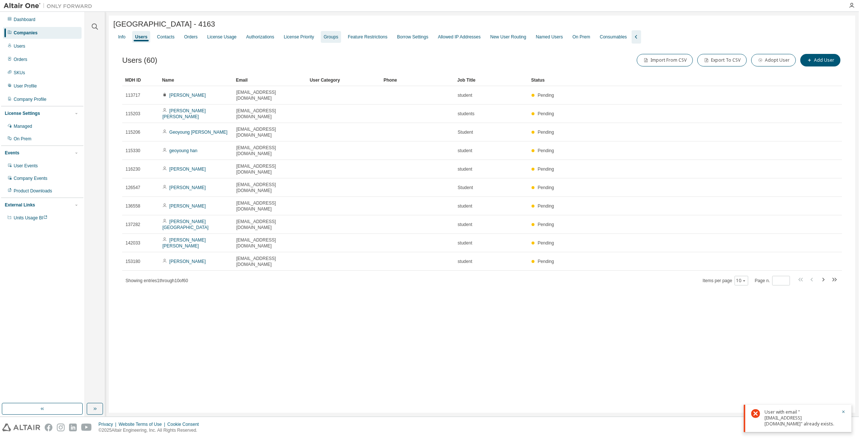
click at [331, 37] on div "Groups" at bounding box center [331, 37] width 14 height 6
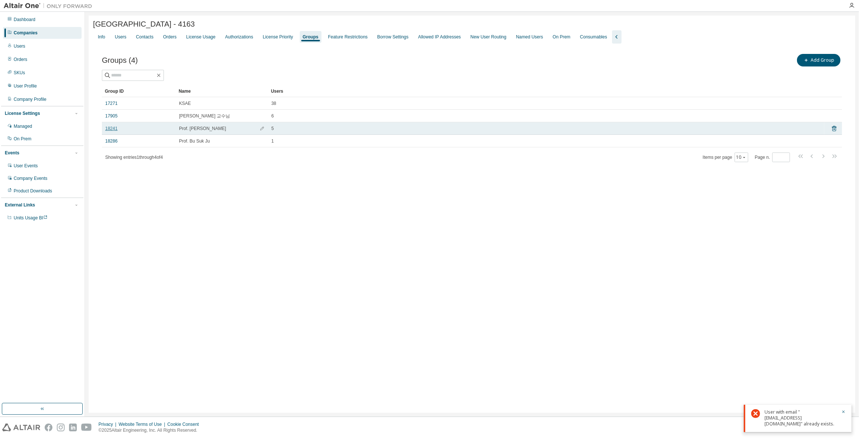
click at [115, 131] on link "18241" at bounding box center [111, 128] width 12 height 6
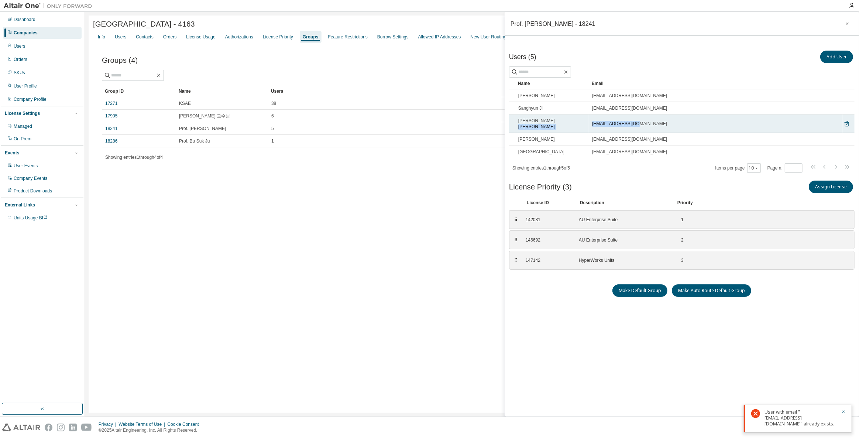
drag, startPoint x: 664, startPoint y: 124, endPoint x: 584, endPoint y: 124, distance: 80.1
click at [584, 124] on tr "Seung Jae Hong seungj30@khu.ac.kr" at bounding box center [681, 123] width 345 height 18
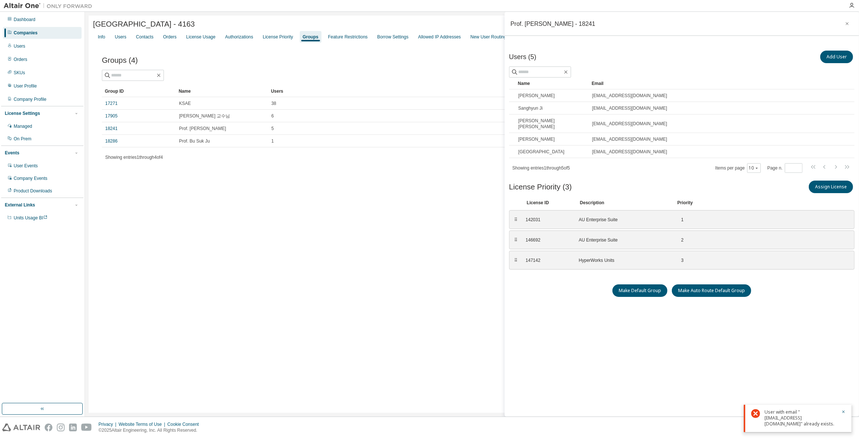
click at [16, 36] on div "Companies" at bounding box center [42, 33] width 79 height 12
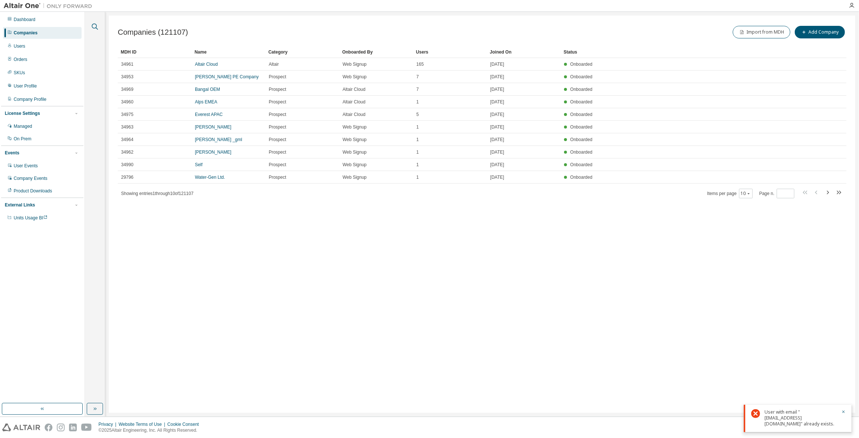
click at [96, 27] on icon "button" at bounding box center [95, 27] width 6 height 6
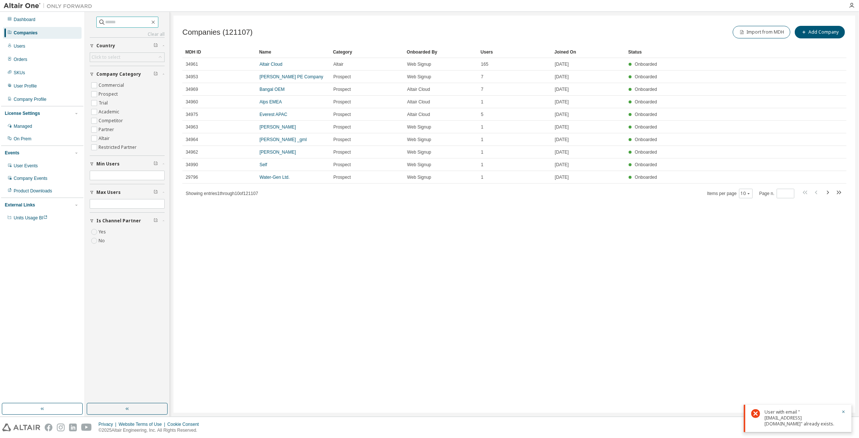
click at [106, 24] on input "text" at bounding box center [128, 21] width 44 height 7
type input "****"
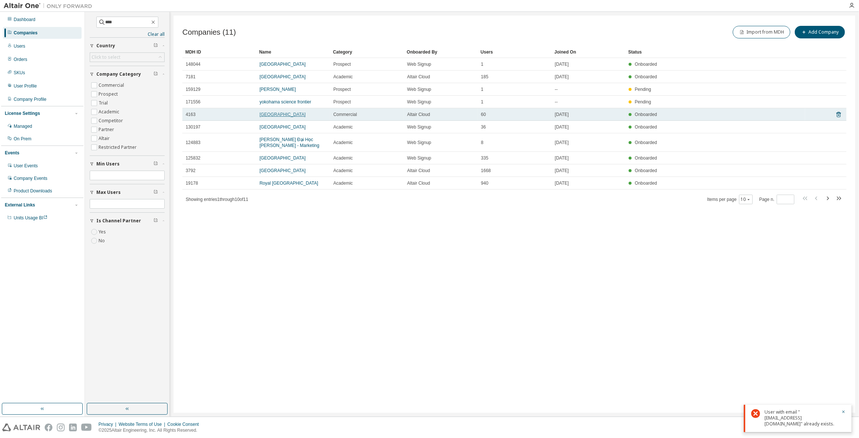
click at [288, 114] on link "Kyunghee University" at bounding box center [282, 114] width 46 height 5
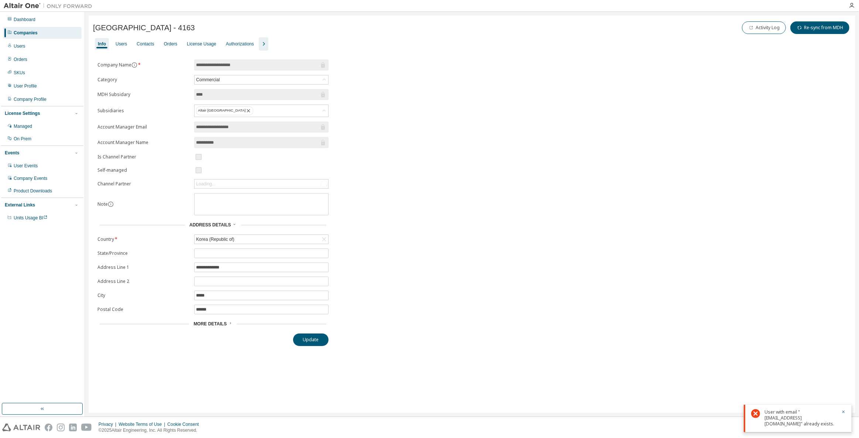
click at [259, 40] on icon "button" at bounding box center [263, 43] width 9 height 9
click at [308, 44] on div "Groups" at bounding box center [310, 44] width 14 height 6
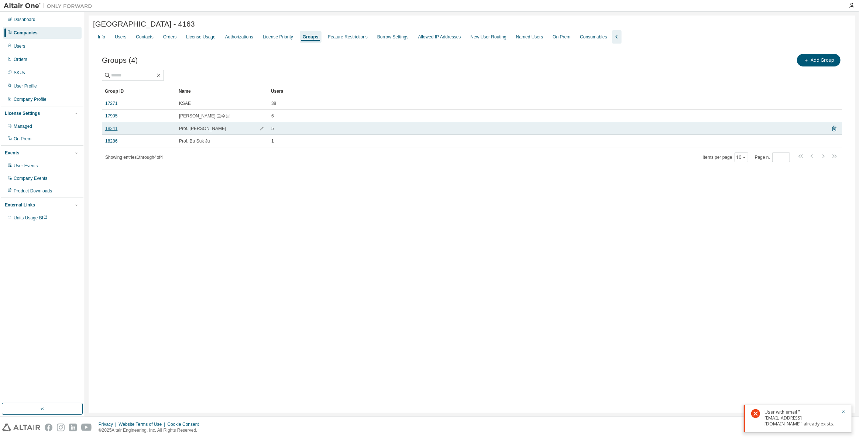
click at [113, 127] on link "18241" at bounding box center [111, 128] width 12 height 6
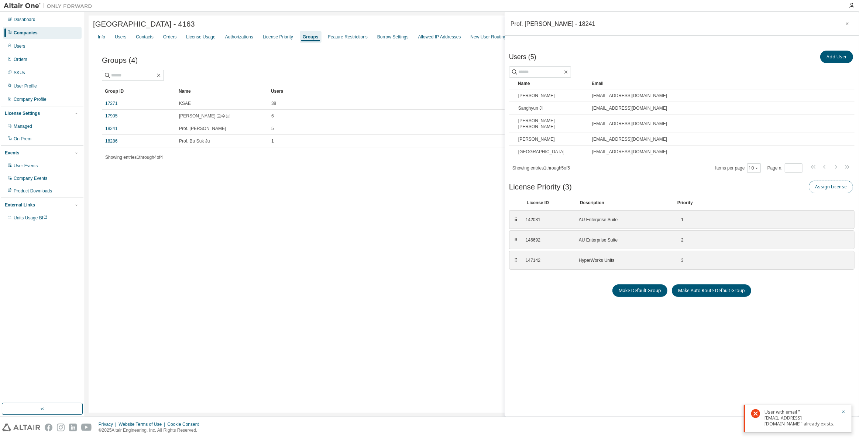
click at [830, 180] on button "Assign License" at bounding box center [830, 186] width 44 height 13
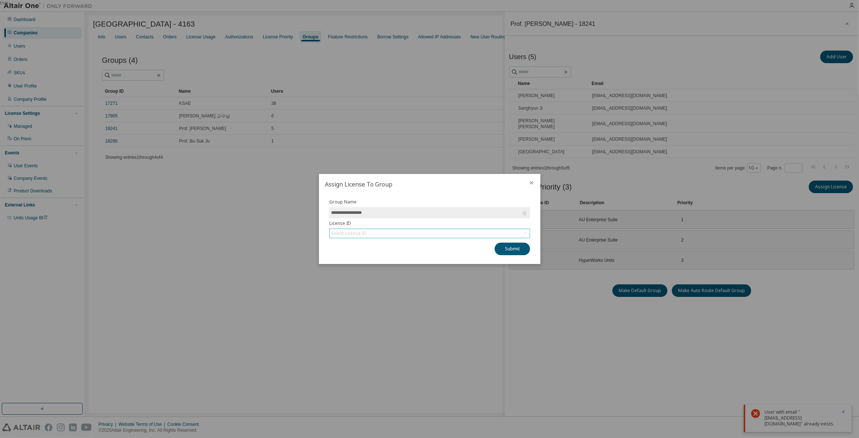
click at [412, 233] on div "Select License ID" at bounding box center [429, 233] width 200 height 9
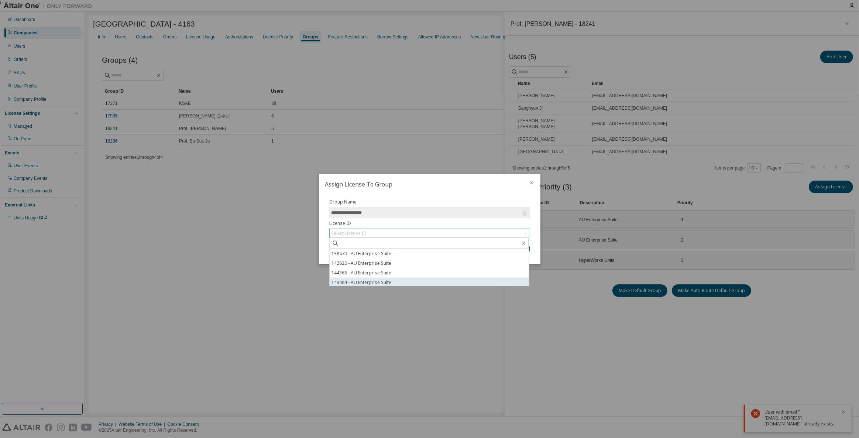
scroll to position [1, 0]
click at [395, 281] on li "149484 - AU Enterprise Suite" at bounding box center [428, 281] width 199 height 10
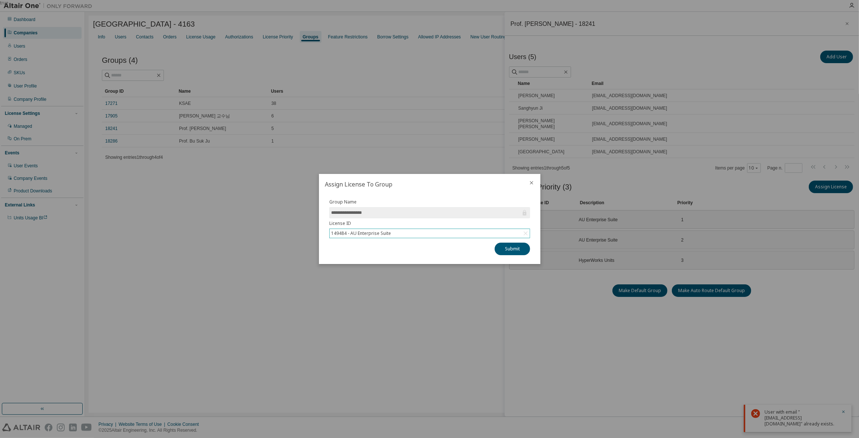
click at [513, 255] on div "**********" at bounding box center [429, 228] width 221 height 69
click at [515, 253] on button "Submit" at bounding box center [511, 248] width 35 height 13
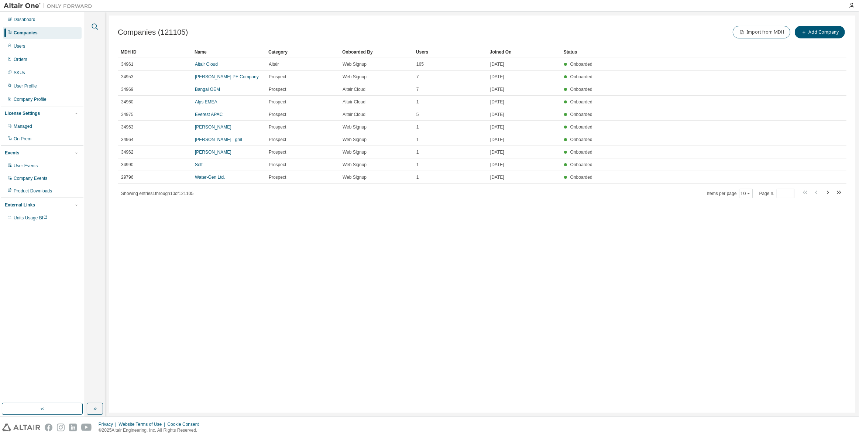
click at [91, 24] on icon "button" at bounding box center [94, 26] width 9 height 9
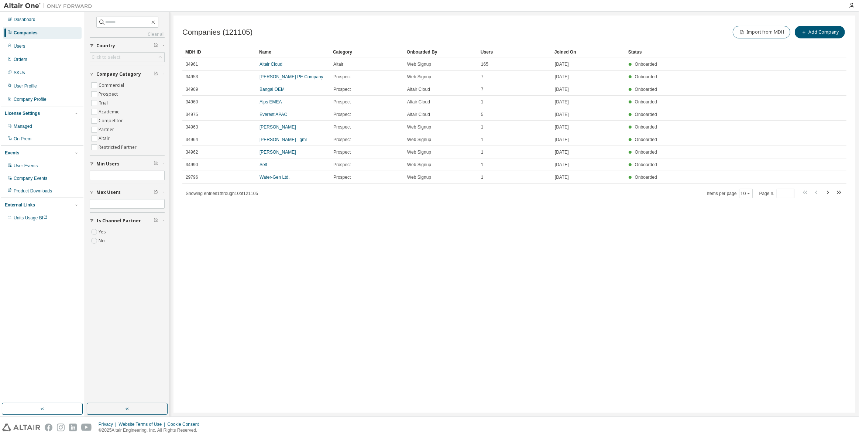
click at [110, 28] on div "Clear all Is Channel Partner Yes No Max Users Min Users Company Category Commer…" at bounding box center [127, 133] width 75 height 232
click at [119, 24] on input "text" at bounding box center [128, 21] width 44 height 7
paste input "**********"
type input "**********"
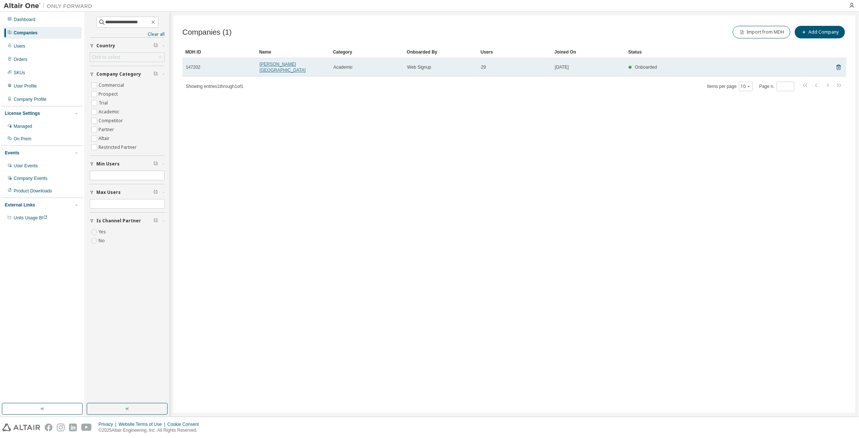
click at [306, 66] on link "[PERSON_NAME][GEOGRAPHIC_DATA]" at bounding box center [282, 67] width 46 height 11
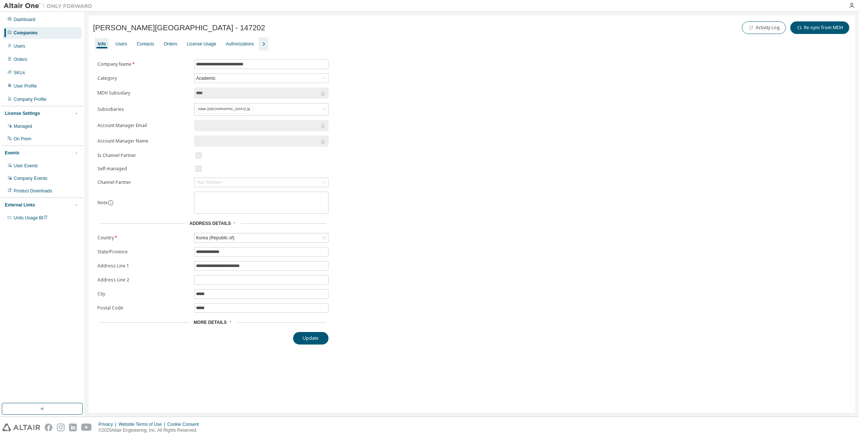
click at [45, 31] on div "Companies" at bounding box center [42, 33] width 79 height 12
